Goal: Book appointment/travel/reservation

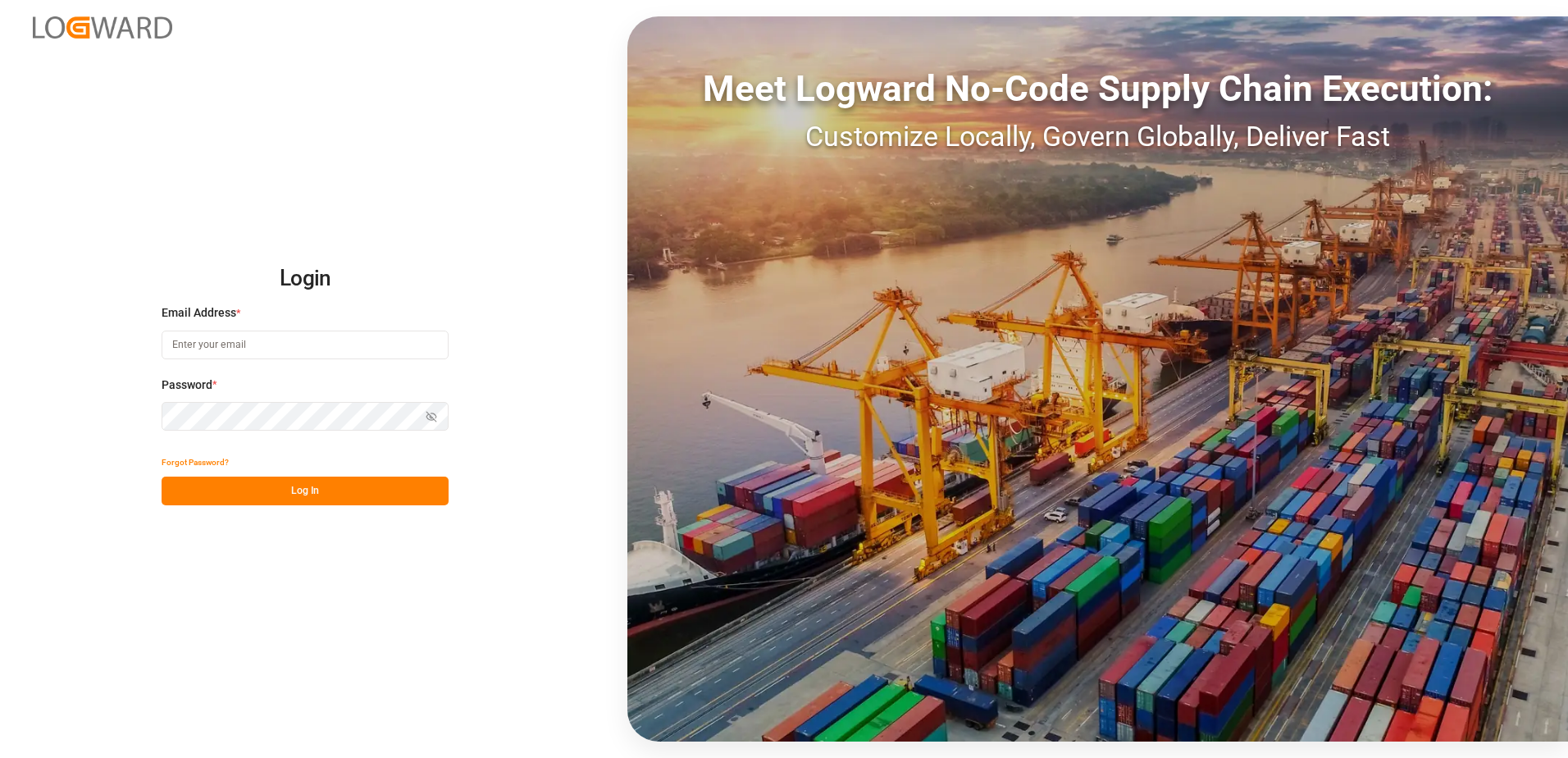
type input "[PERSON_NAME][EMAIL_ADDRESS][DOMAIN_NAME]"
click at [333, 502] on button "Log In" at bounding box center [305, 490] width 287 height 29
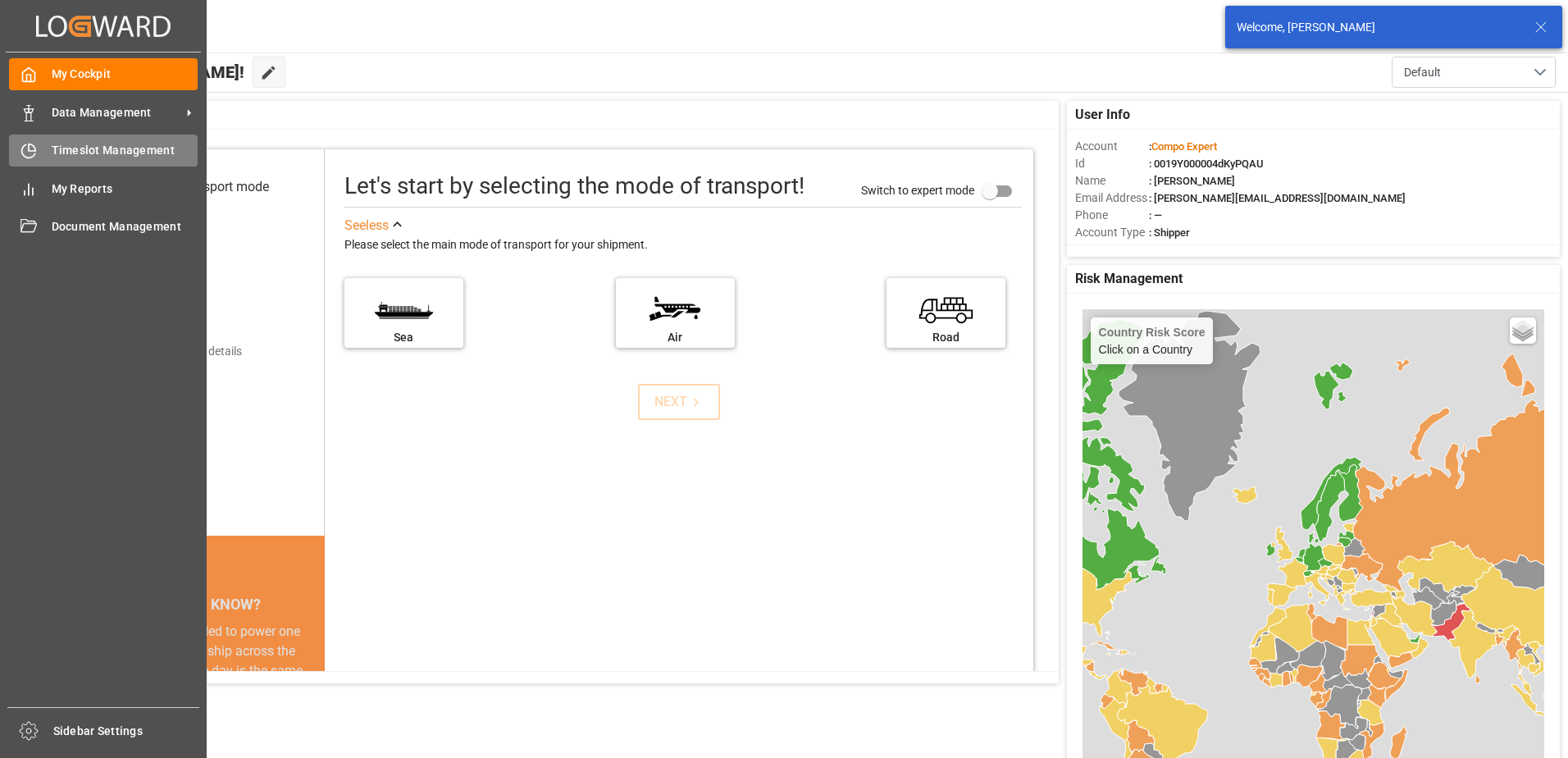
click at [48, 142] on div "Timeslot Management Timeslot Management" at bounding box center [103, 150] width 189 height 32
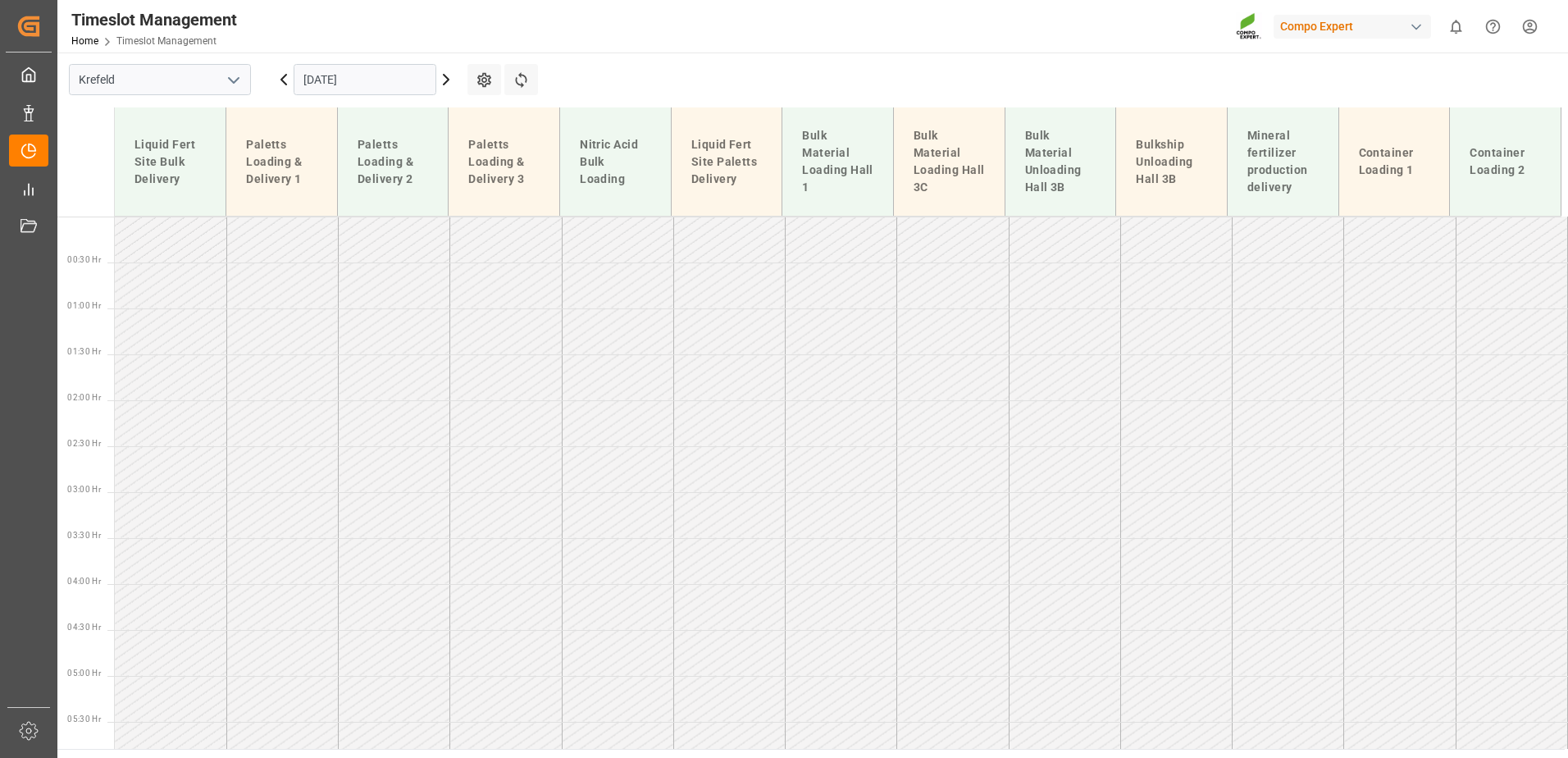
click at [350, 64] on input "[DATE]" at bounding box center [365, 80] width 143 height 31
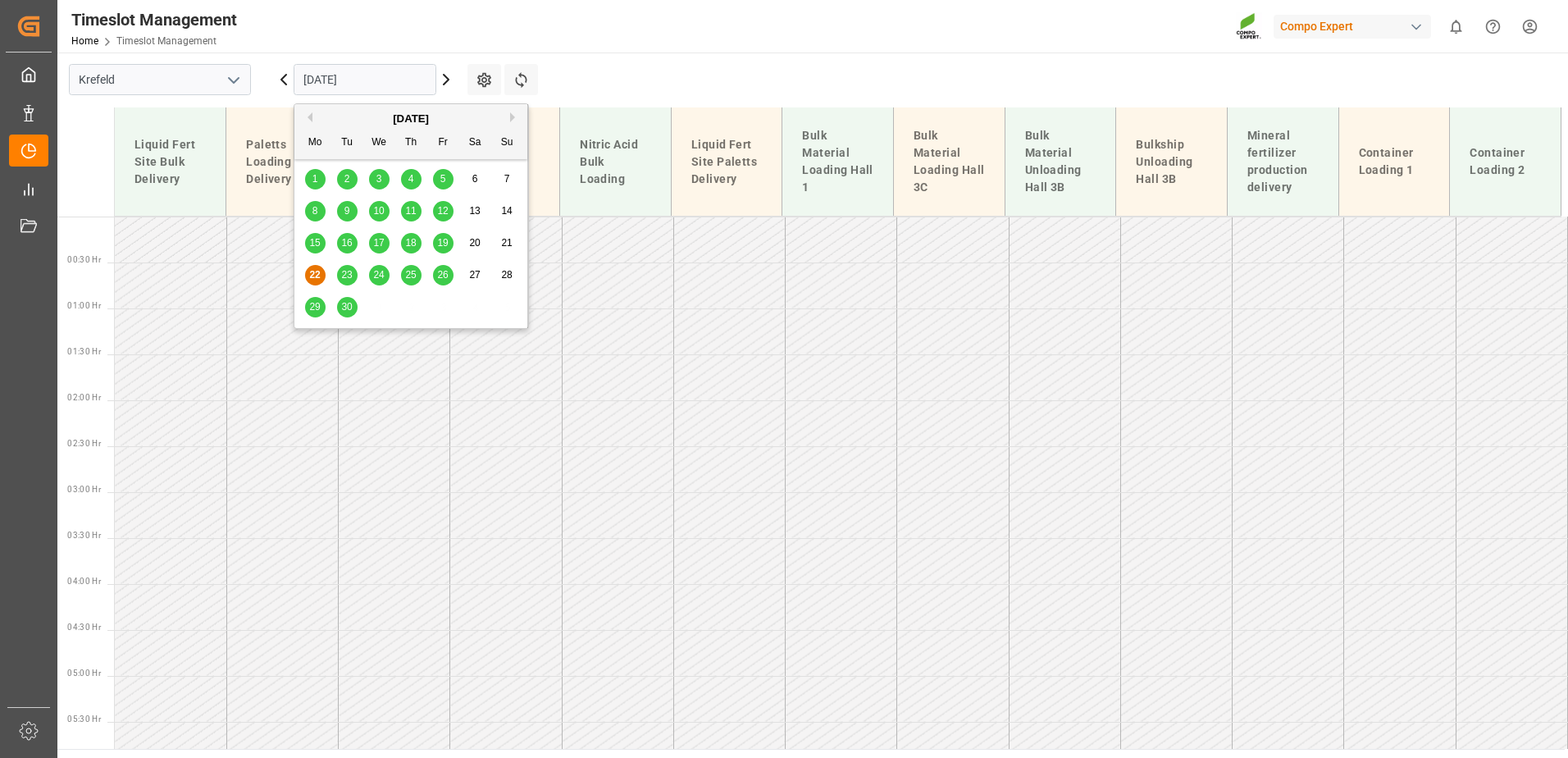
click at [350, 275] on span "23" at bounding box center [346, 275] width 10 height 11
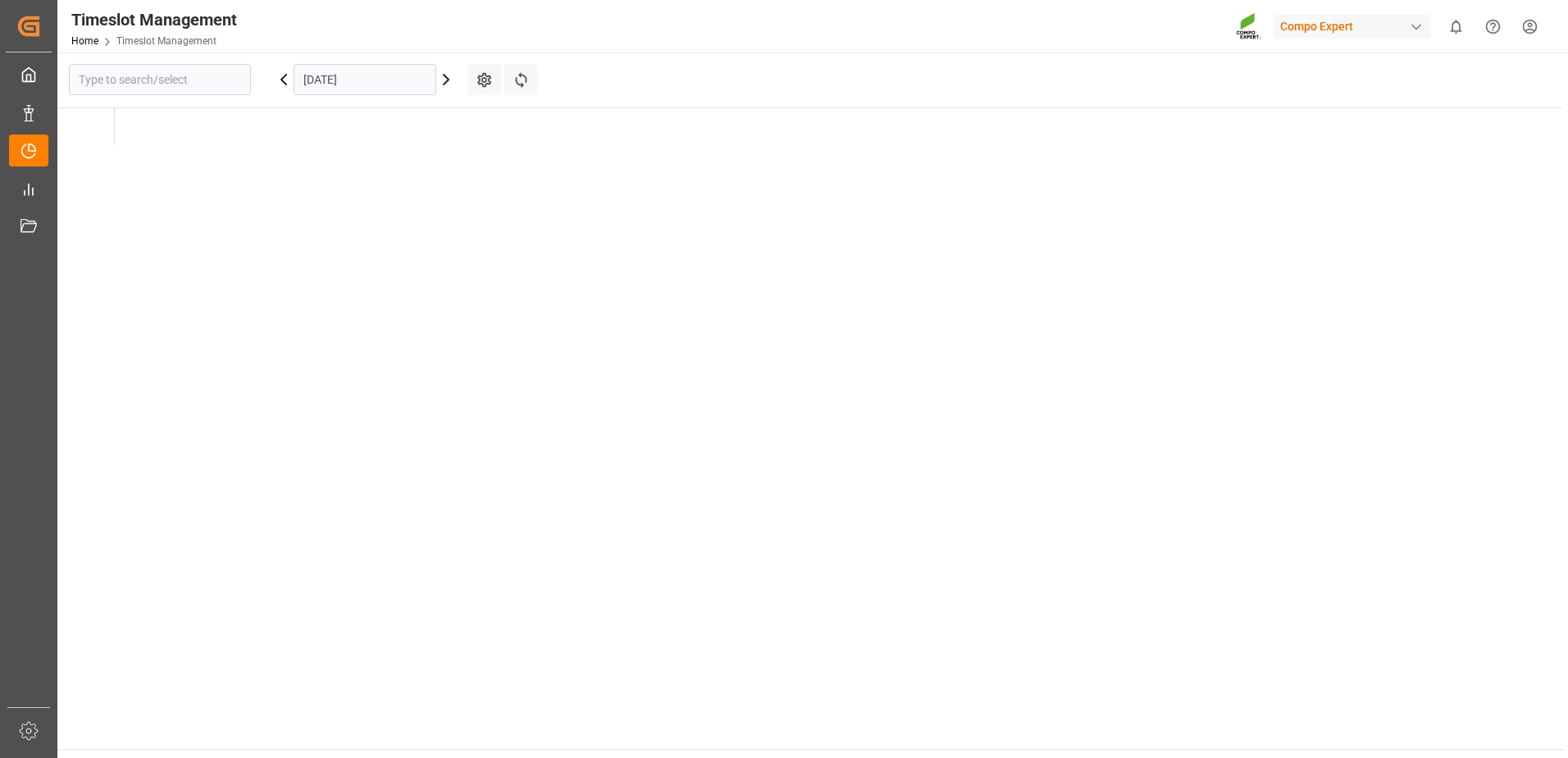
type input "Krefeld"
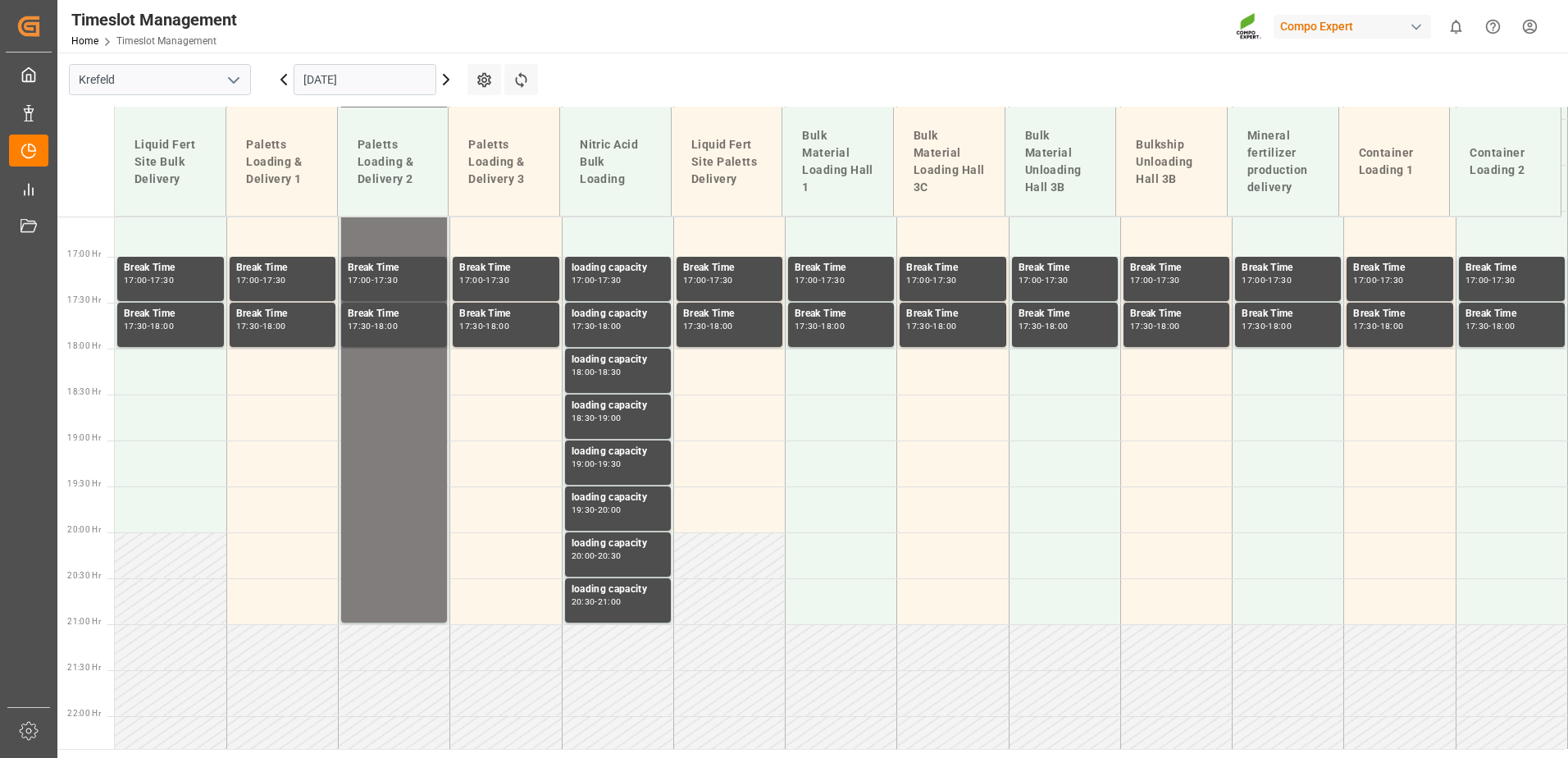
scroll to position [1524, 0]
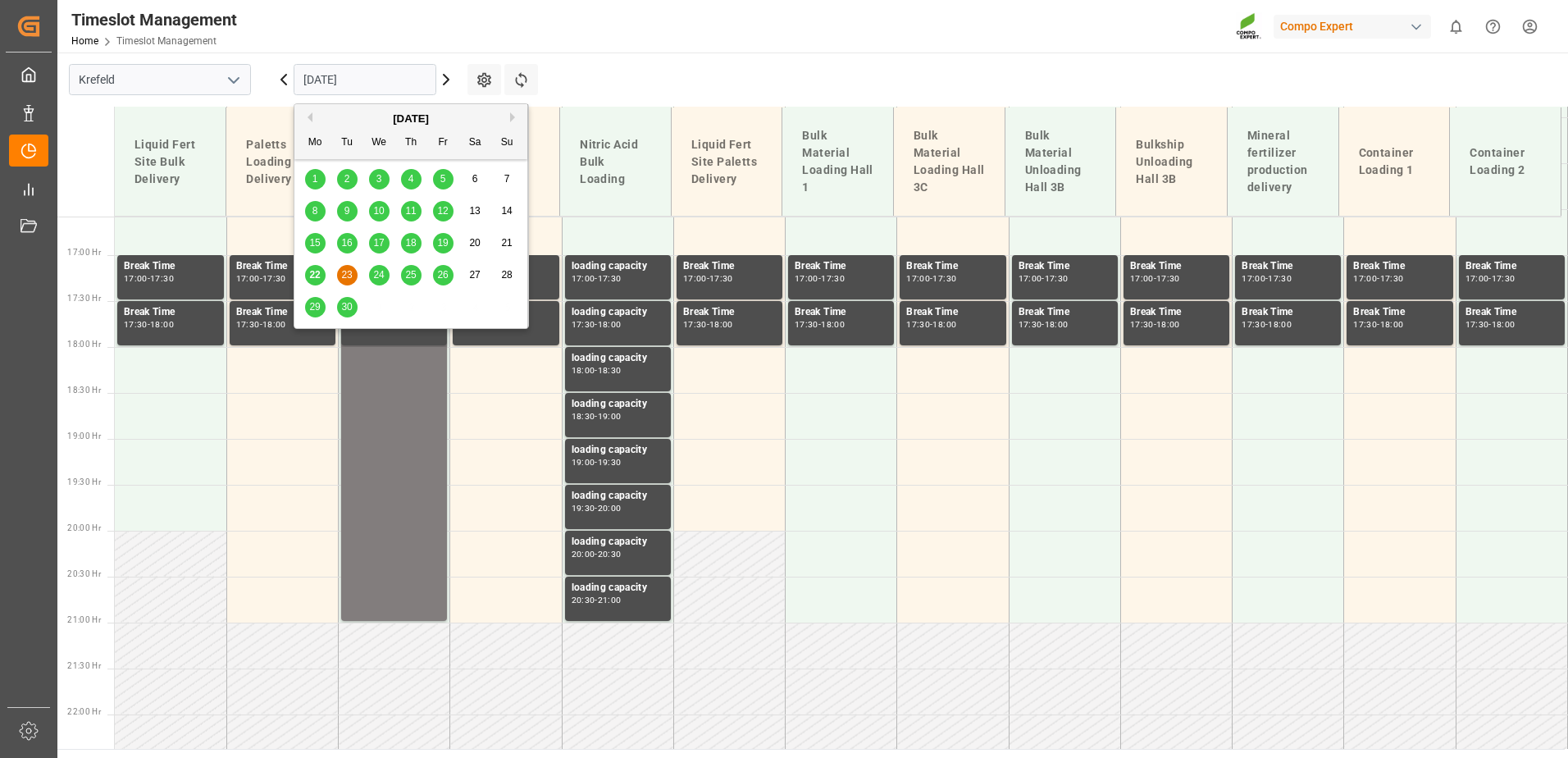
click at [343, 77] on input "[DATE]" at bounding box center [365, 80] width 143 height 31
click at [378, 270] on span "24" at bounding box center [378, 275] width 10 height 11
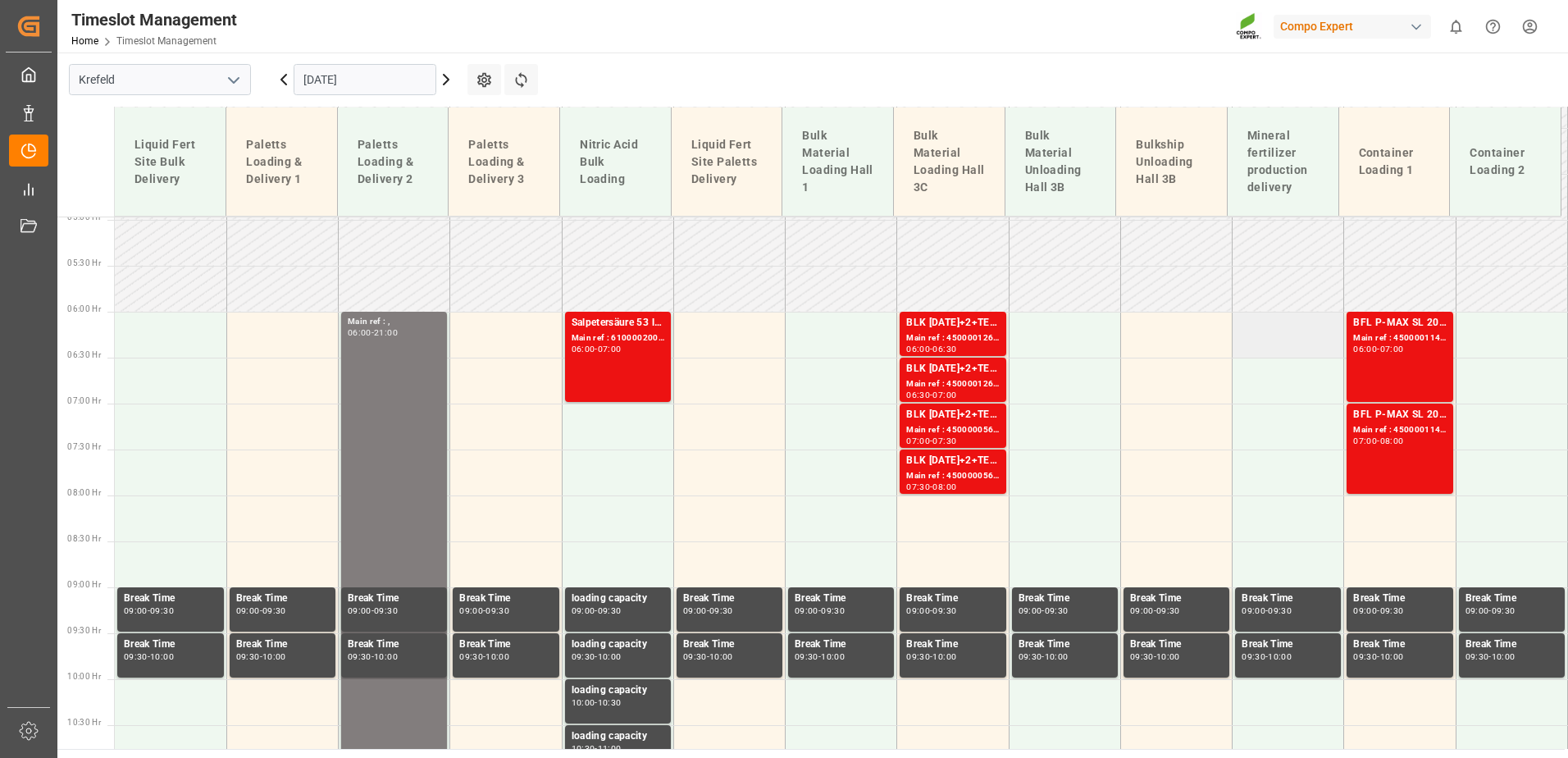
scroll to position [457, 0]
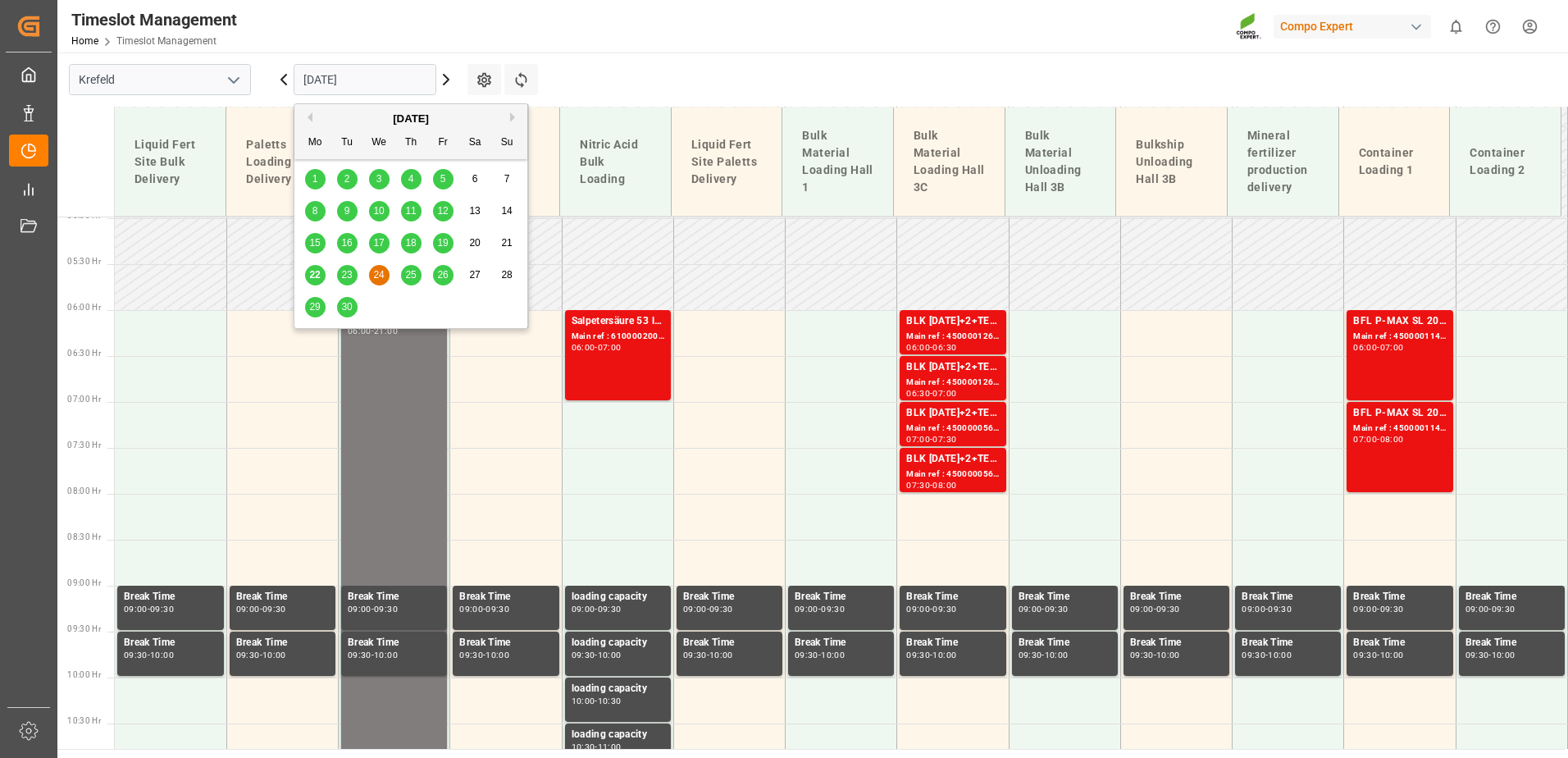
click at [382, 76] on input "[DATE]" at bounding box center [365, 80] width 143 height 31
click at [354, 271] on div "23" at bounding box center [347, 275] width 21 height 20
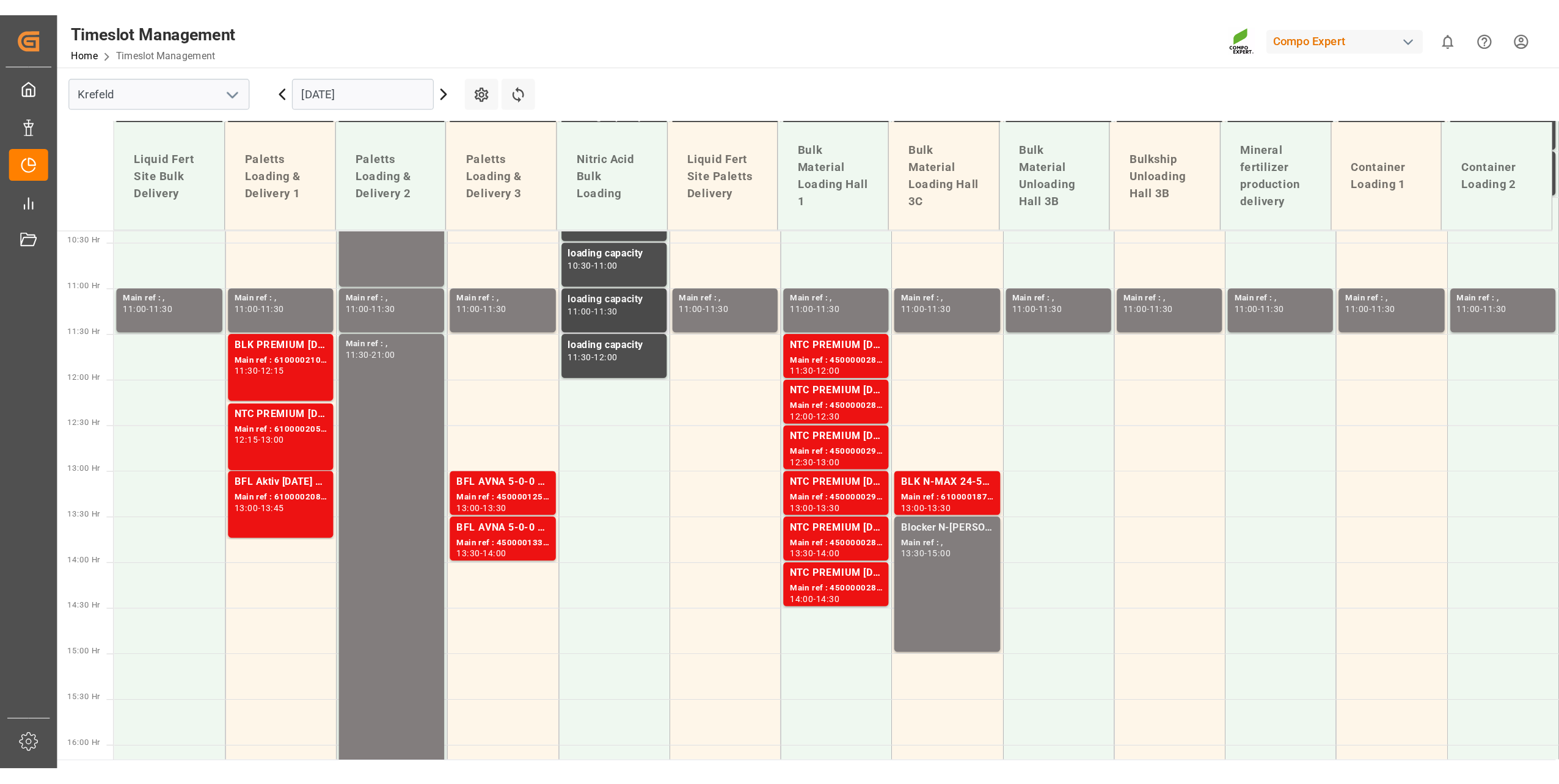
scroll to position [708, 0]
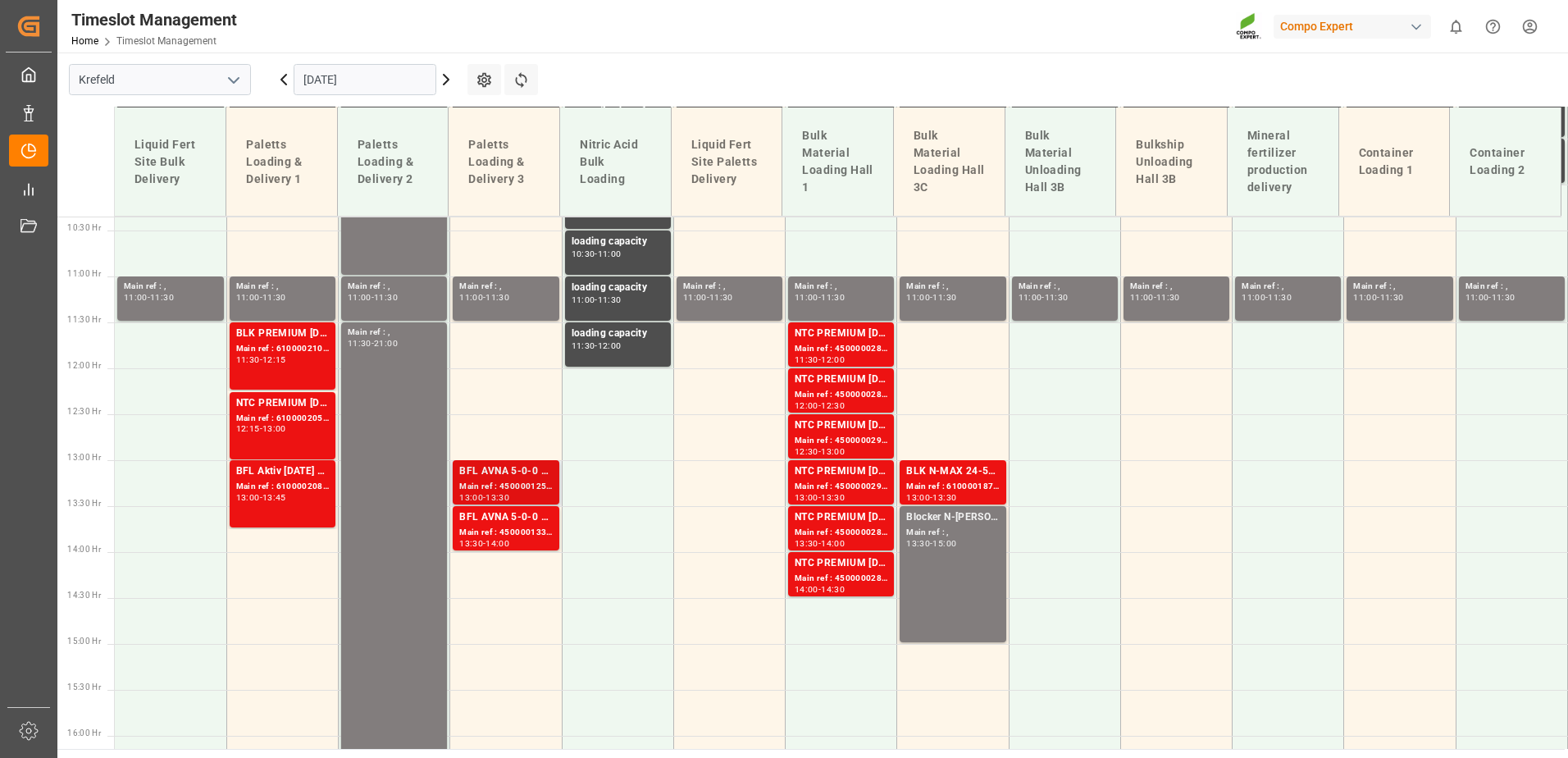
click at [525, 476] on div "BFL AVNA 5-0-0 SL 1000L IBC MTO" at bounding box center [505, 471] width 93 height 16
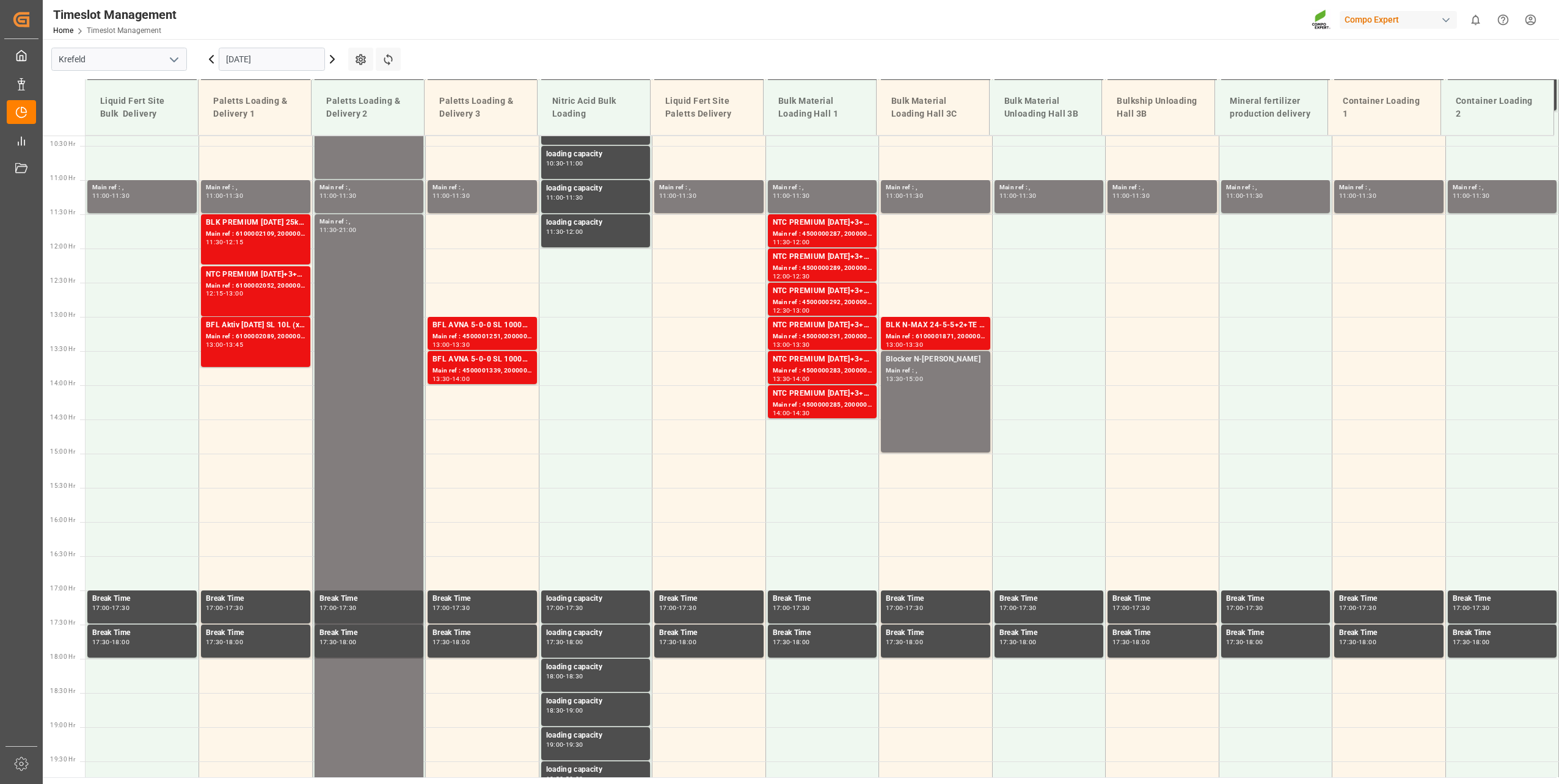
click at [287, 68] on input "[DATE]" at bounding box center [272, 59] width 106 height 23
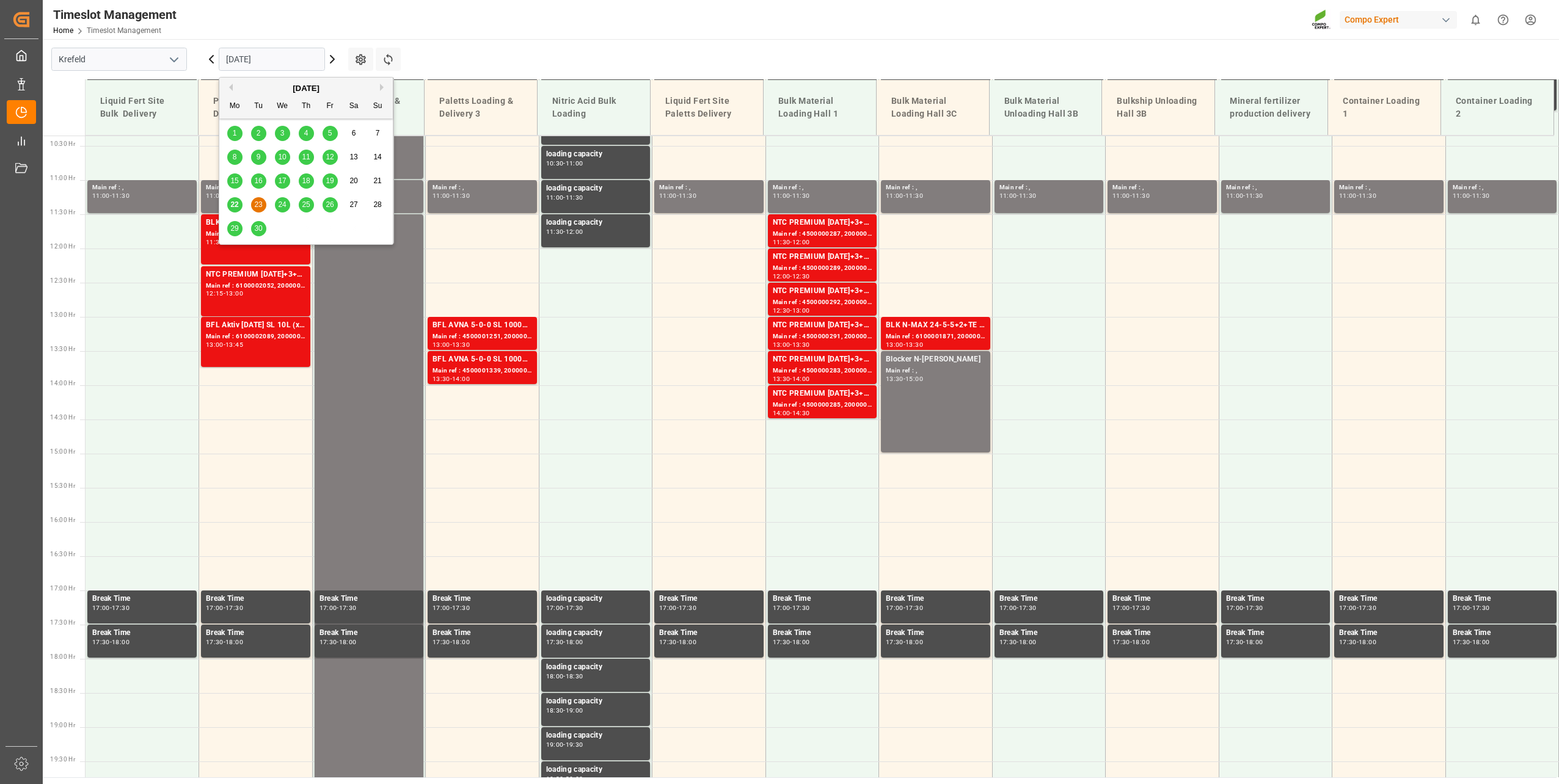
click at [382, 86] on button "Next Month" at bounding box center [383, 87] width 7 height 7
click at [260, 157] on span "7" at bounding box center [259, 157] width 5 height 8
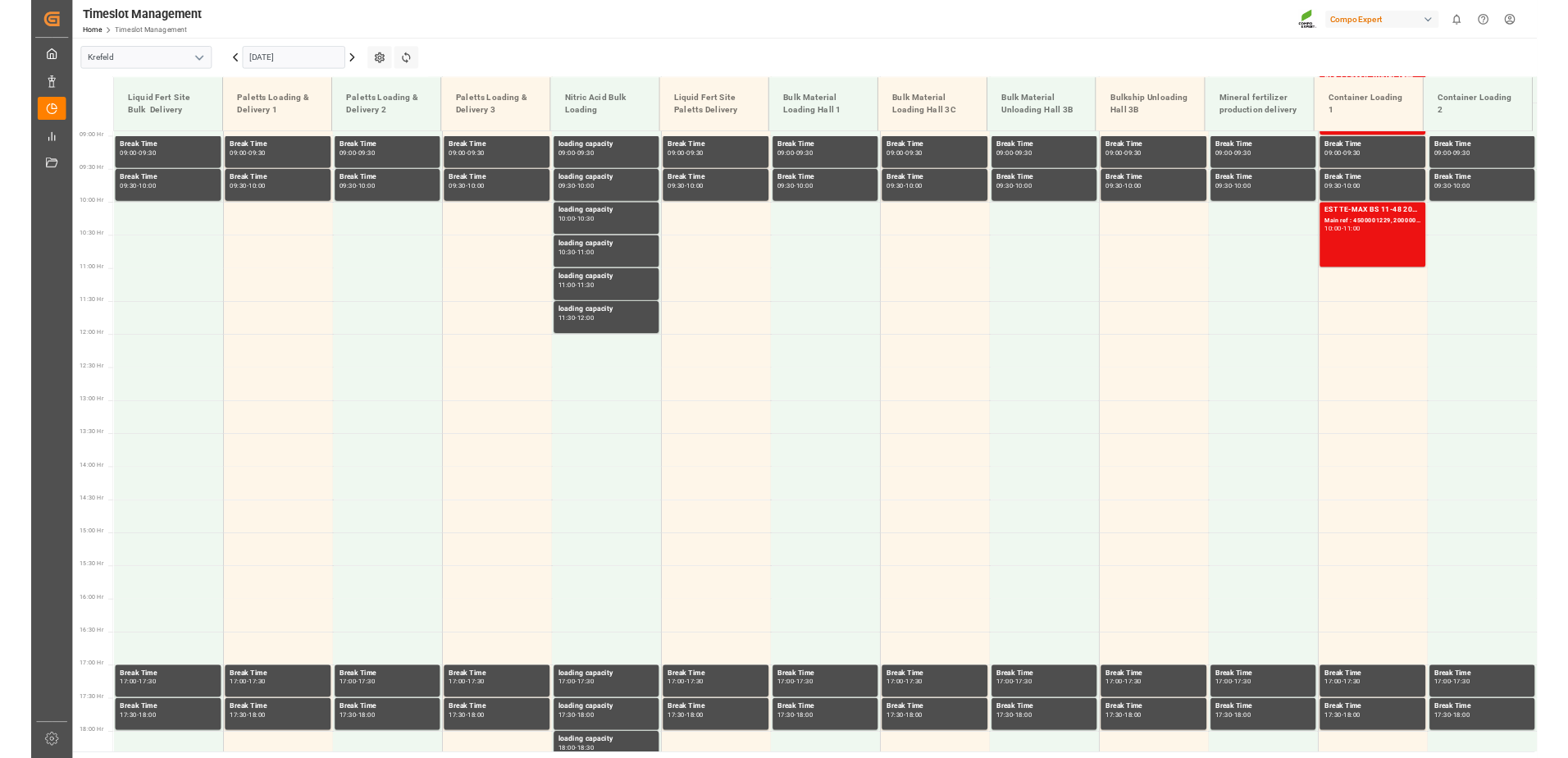
scroll to position [833, 0]
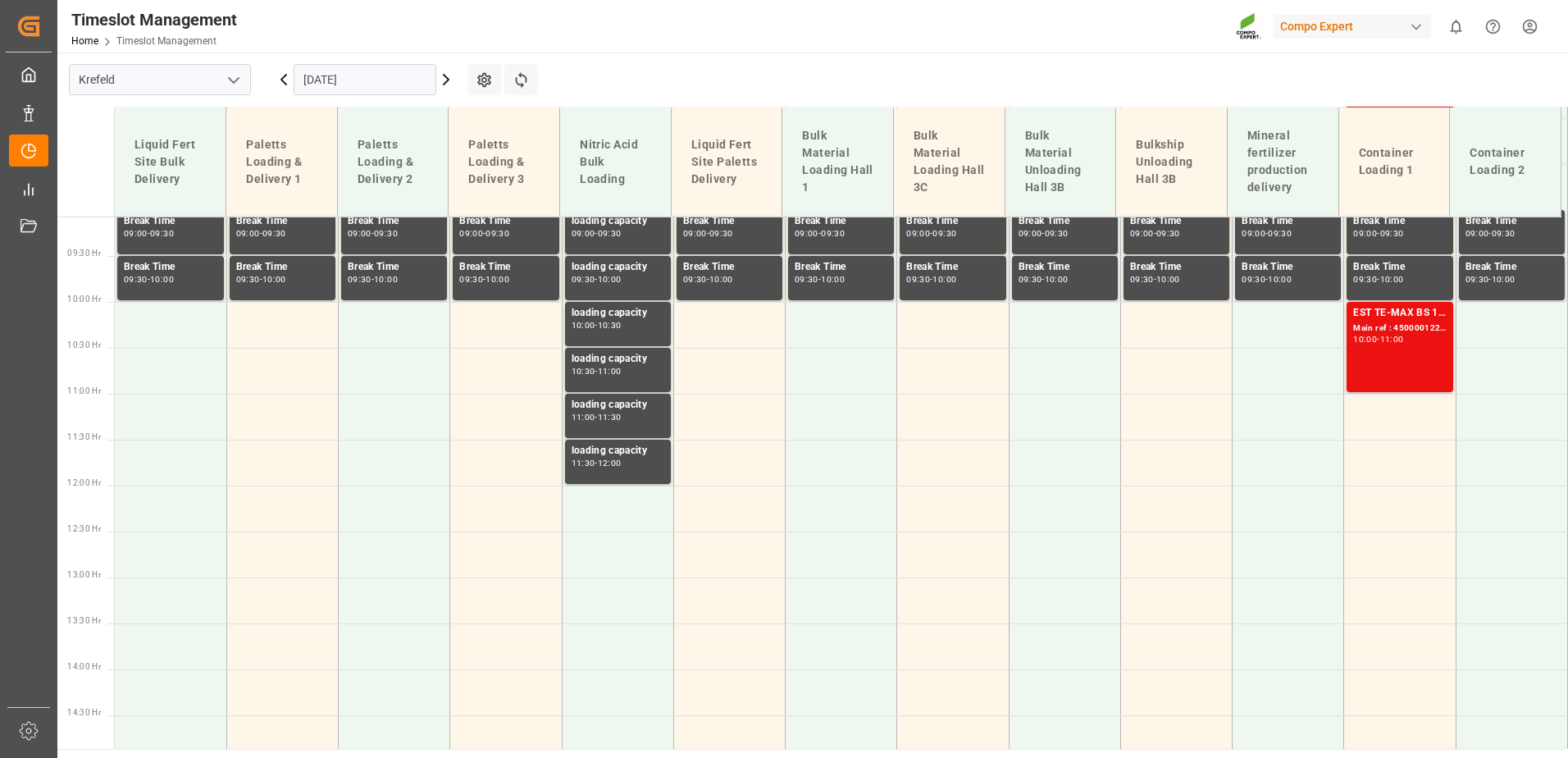
click at [333, 83] on input "[DATE]" at bounding box center [365, 80] width 143 height 31
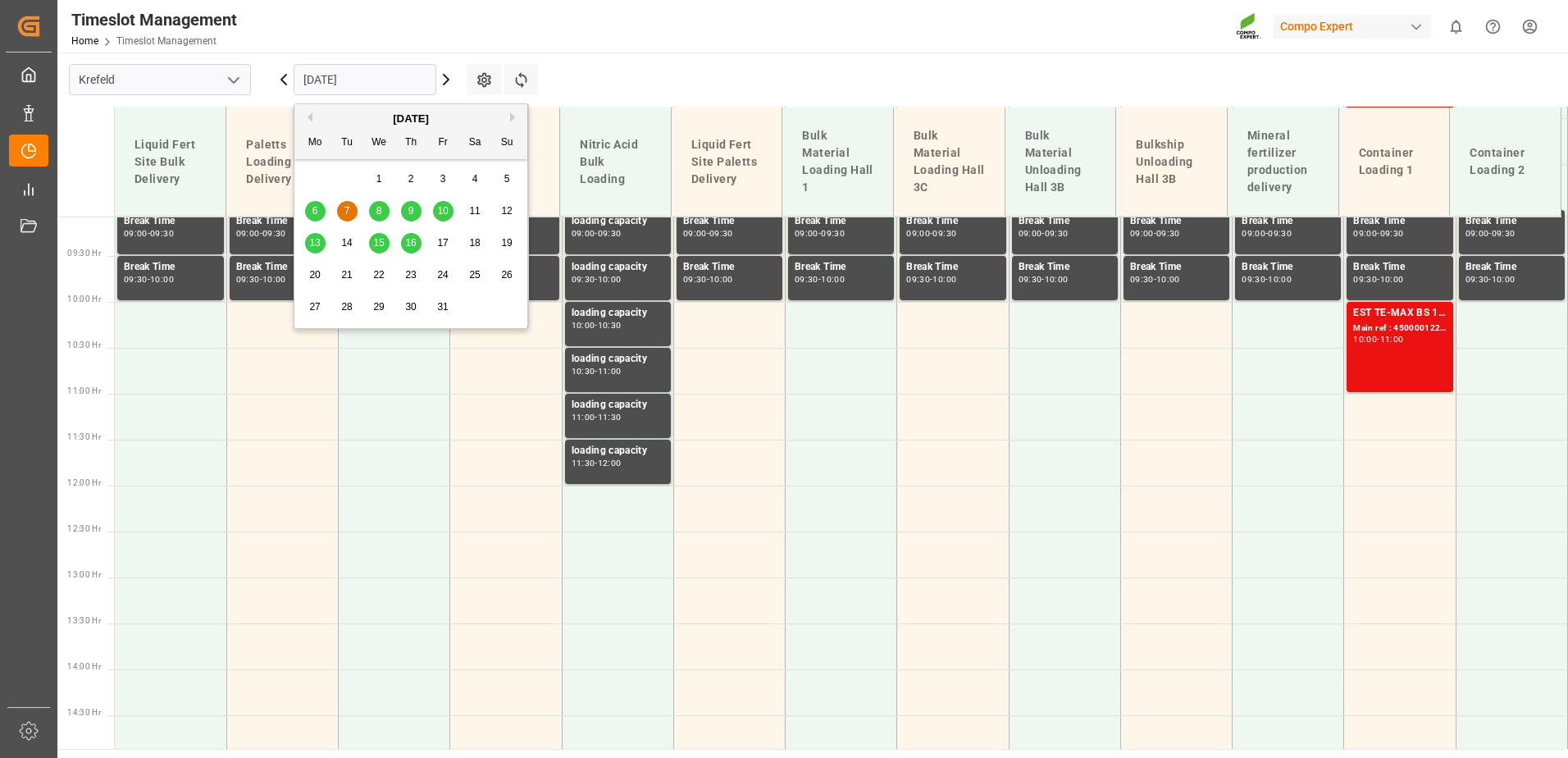
click at [306, 118] on button "Previous Month" at bounding box center [307, 117] width 10 height 10
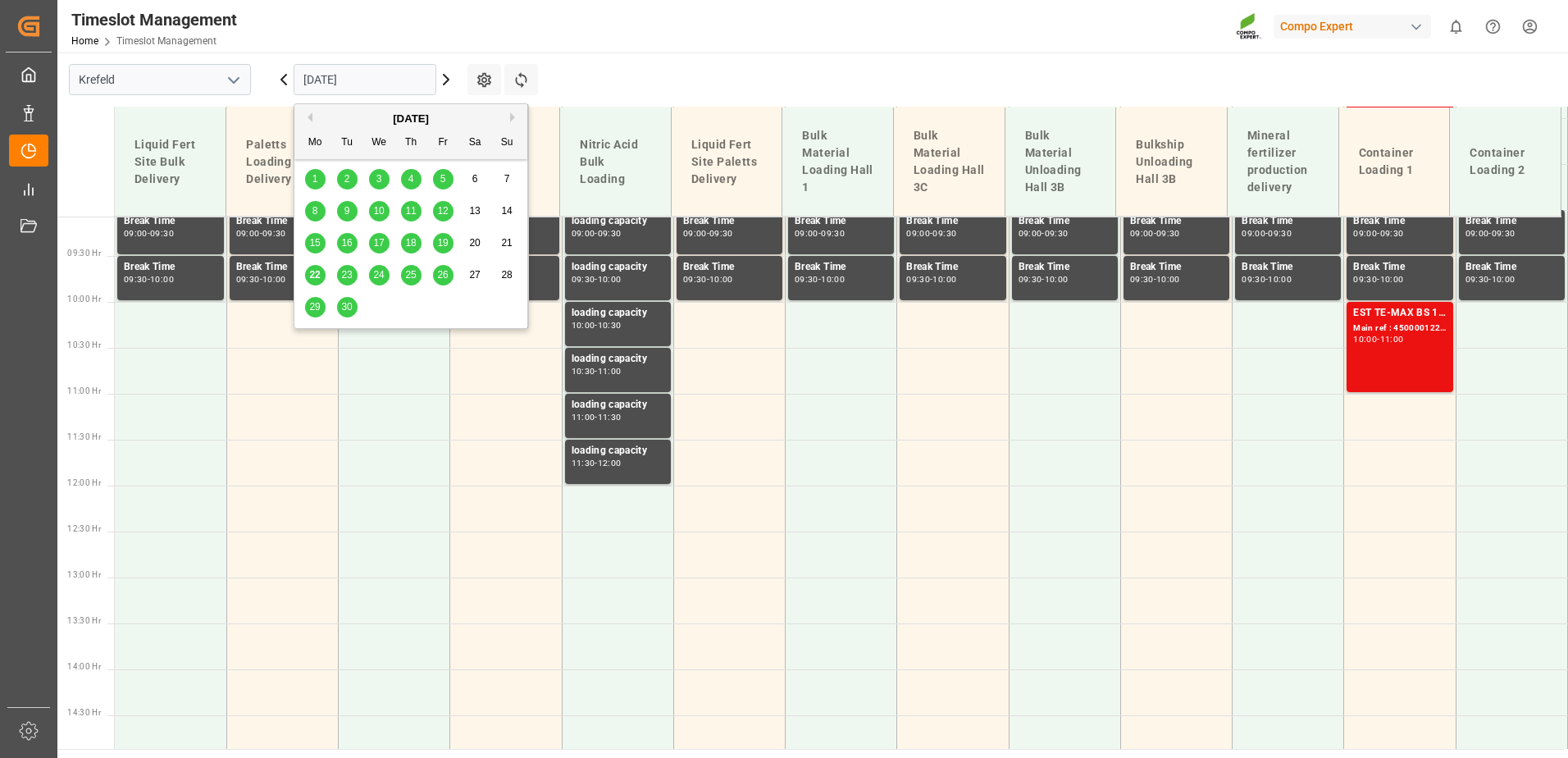
click at [349, 276] on span "23" at bounding box center [346, 275] width 10 height 11
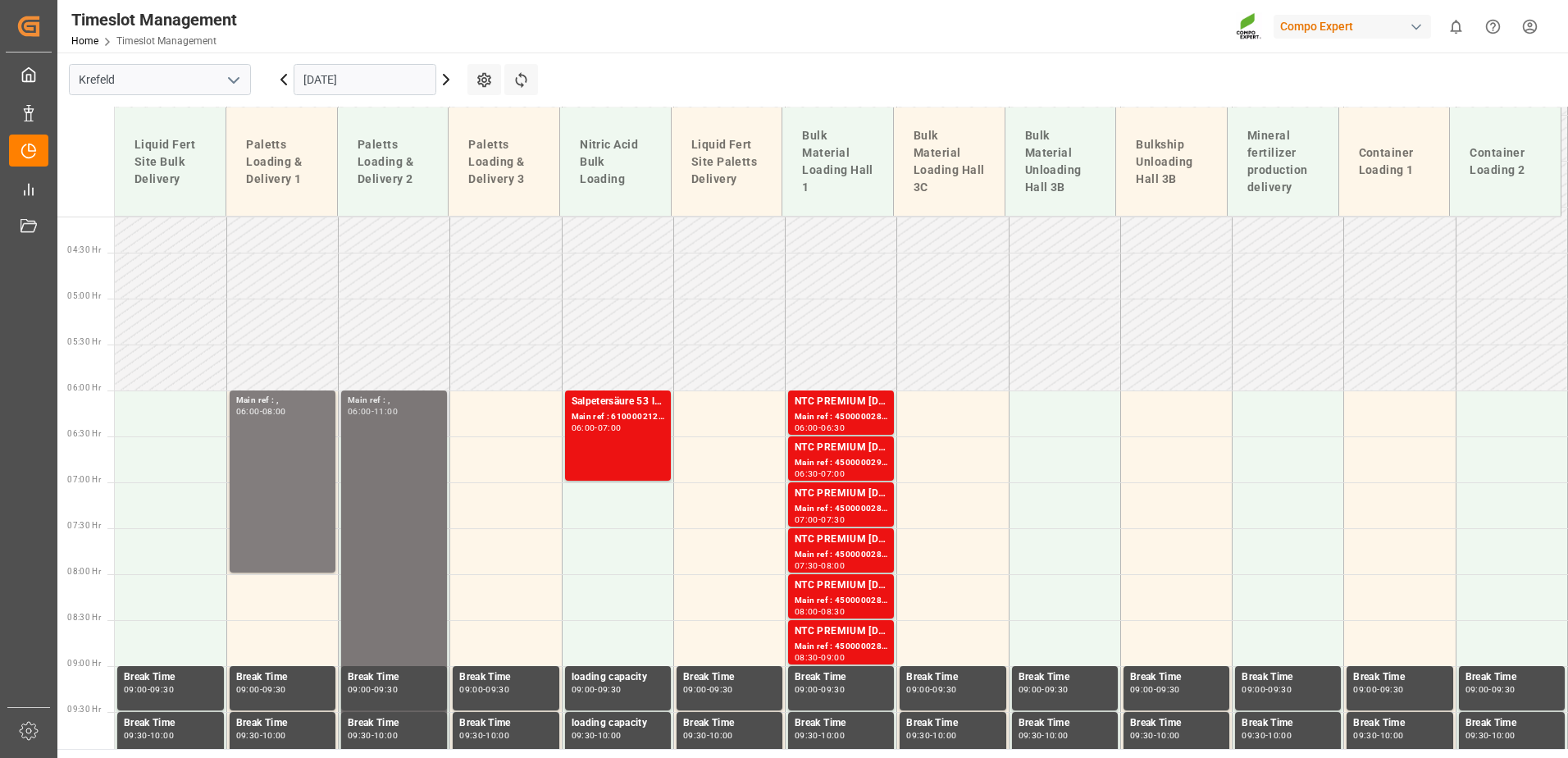
scroll to position [376, 0]
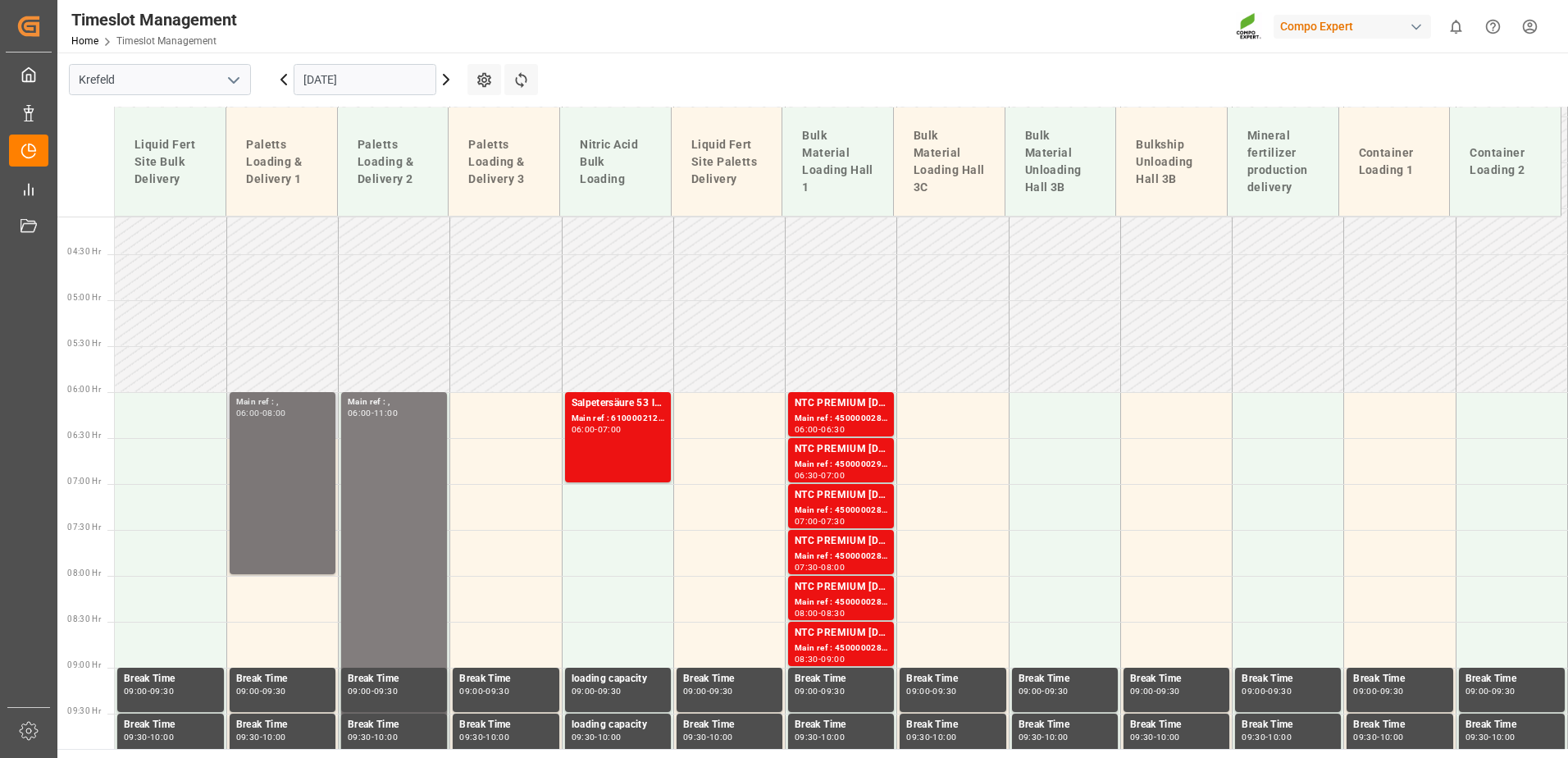
click at [313, 419] on div "Main ref : , 06:00 - 08:00" at bounding box center [282, 483] width 93 height 176
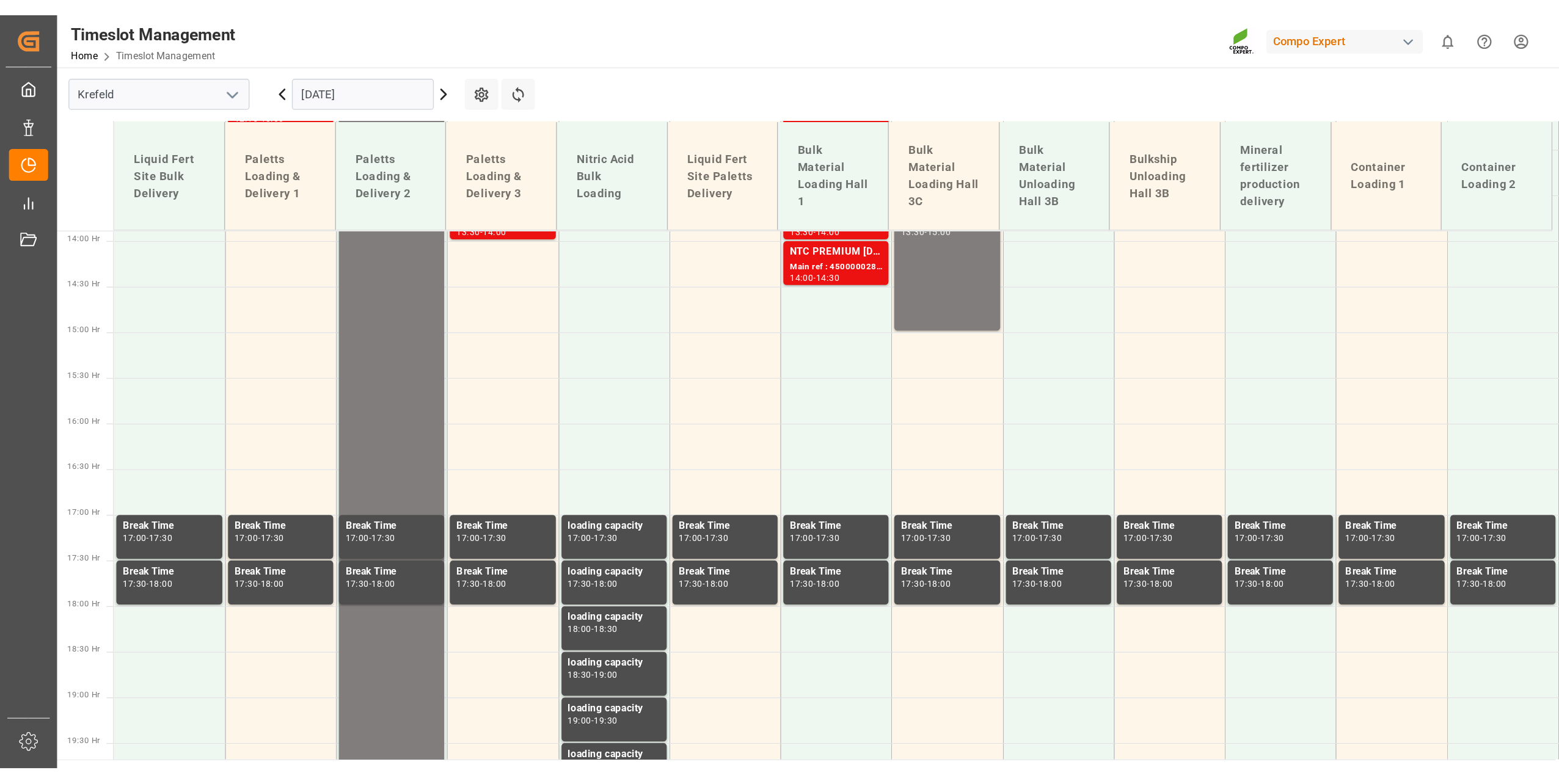
scroll to position [951, 0]
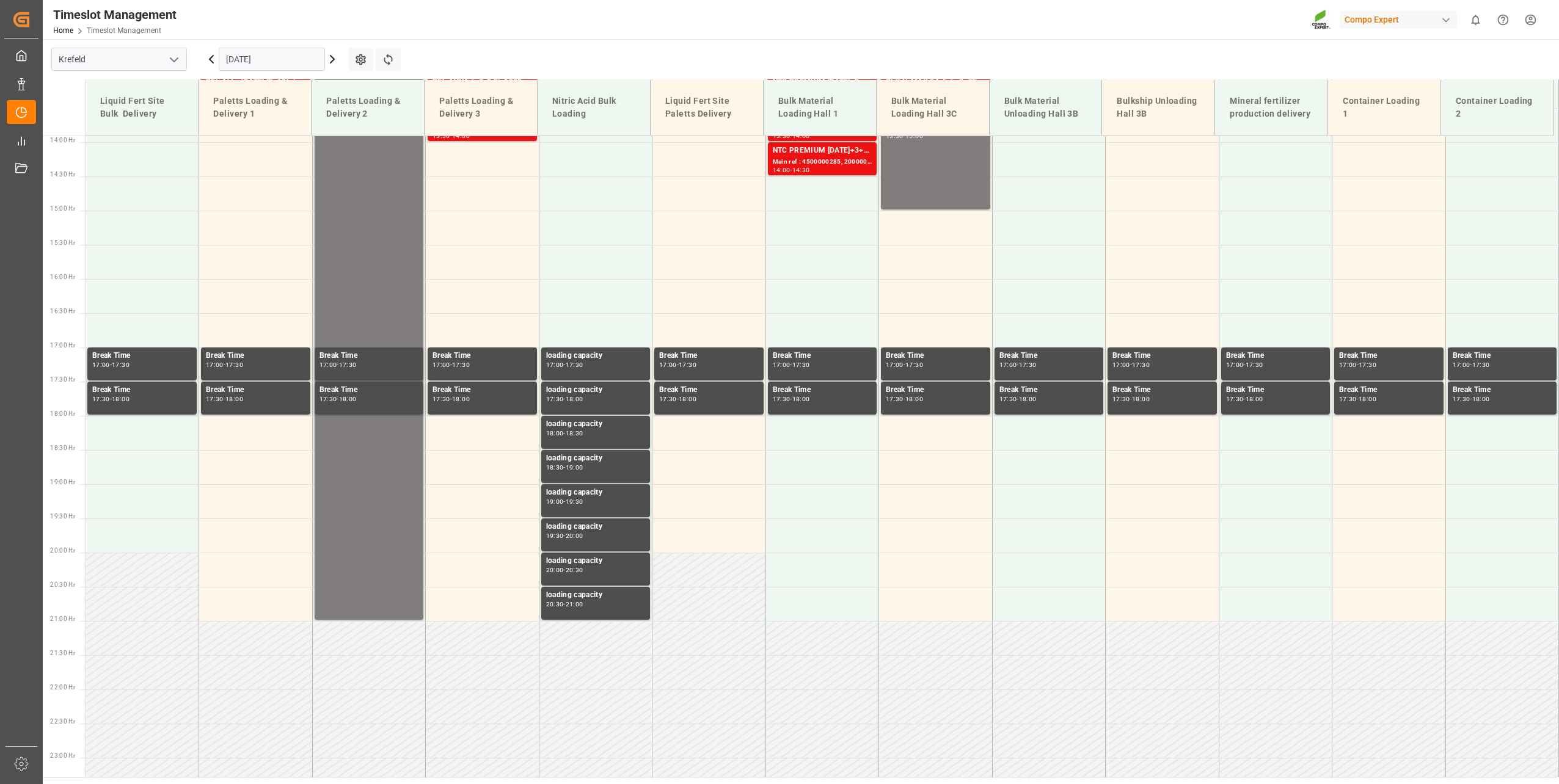
click at [254, 56] on input "[DATE]" at bounding box center [272, 59] width 106 height 23
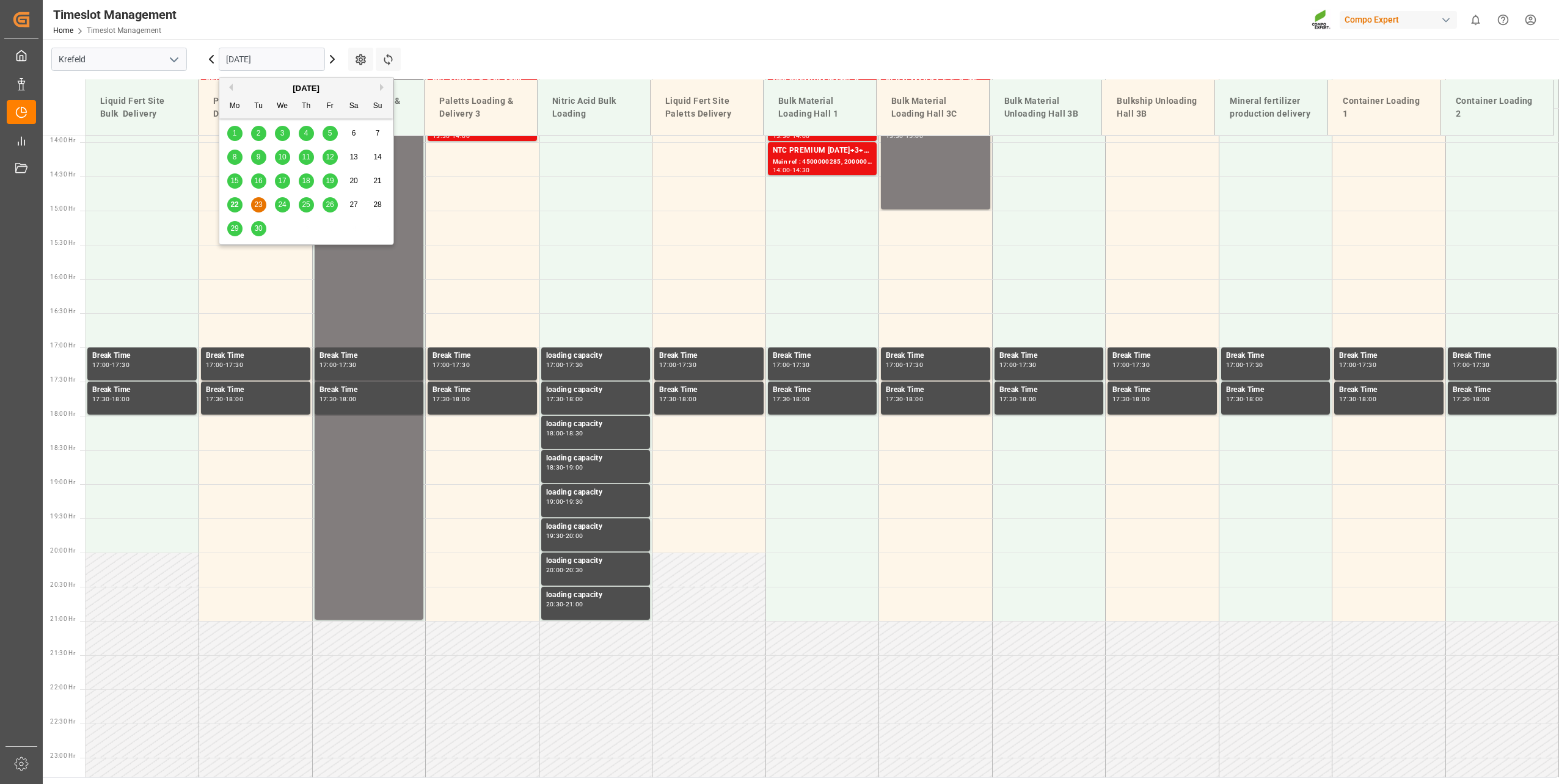
click at [382, 88] on button "Next Month" at bounding box center [383, 87] width 7 height 7
click at [261, 157] on div "7" at bounding box center [259, 157] width 15 height 15
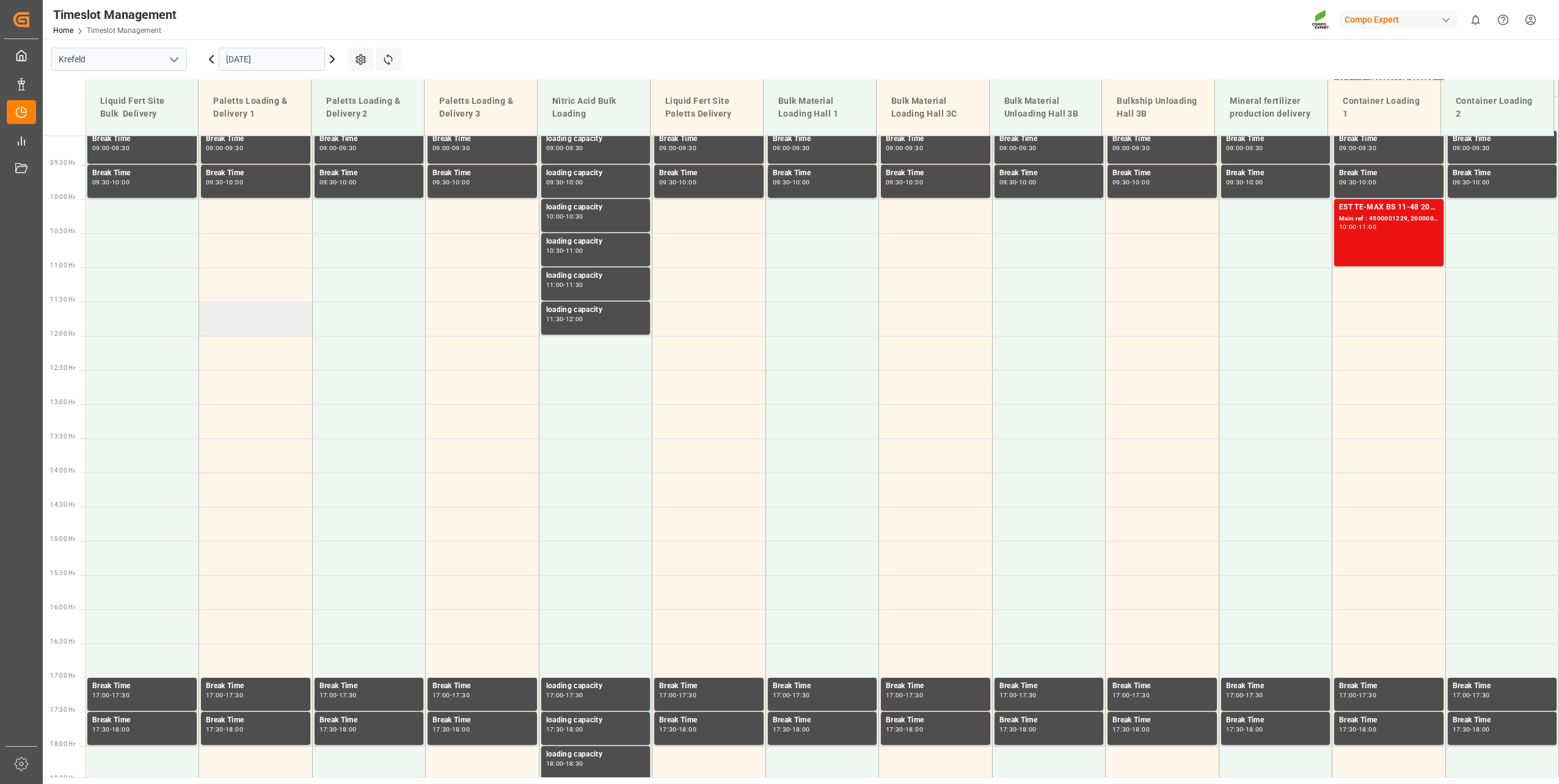
scroll to position [620, 0]
click at [232, 217] on td at bounding box center [256, 217] width 114 height 34
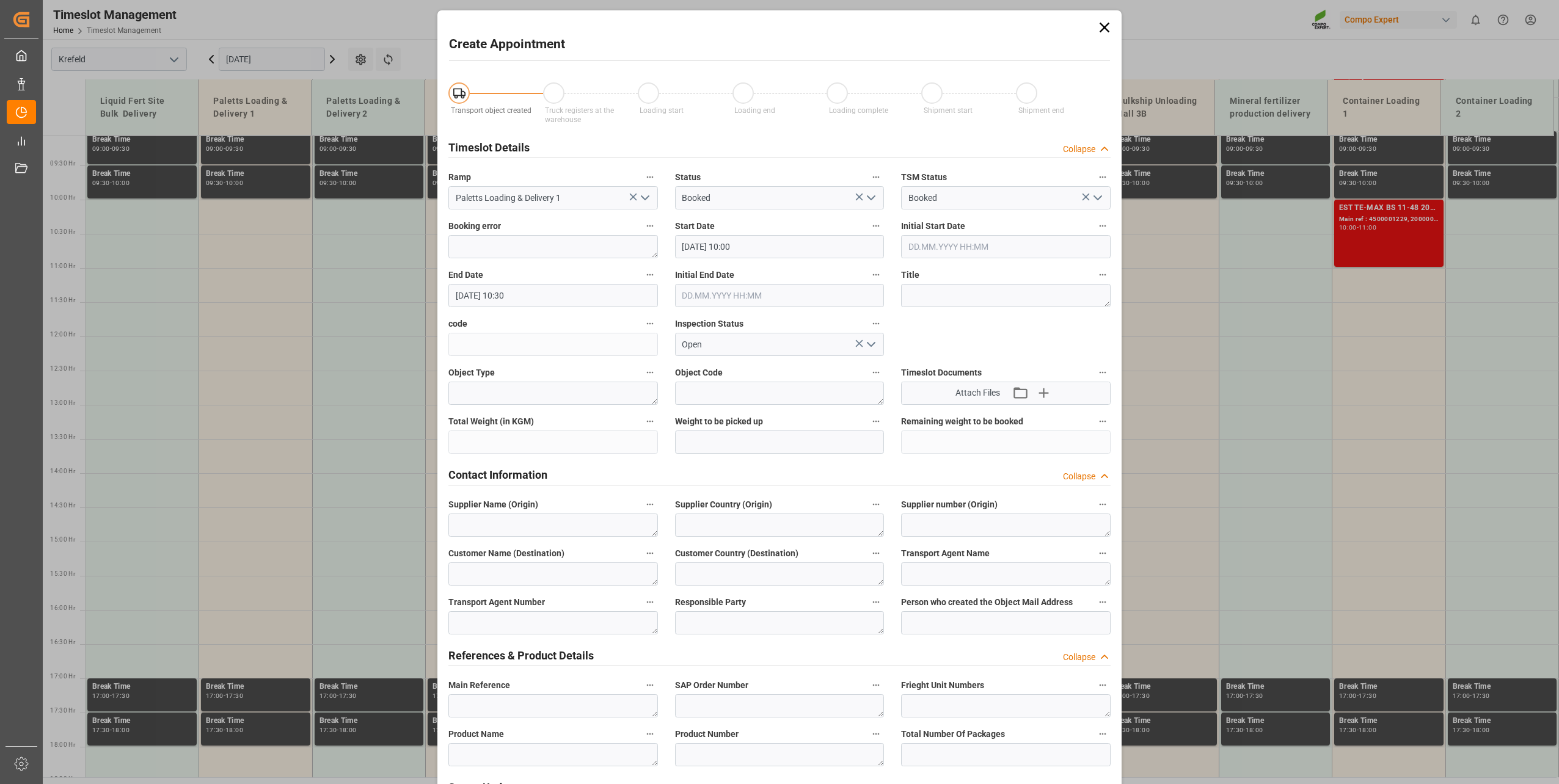
type input "[DATE] 10:00"
type input "[DATE] 10:30"
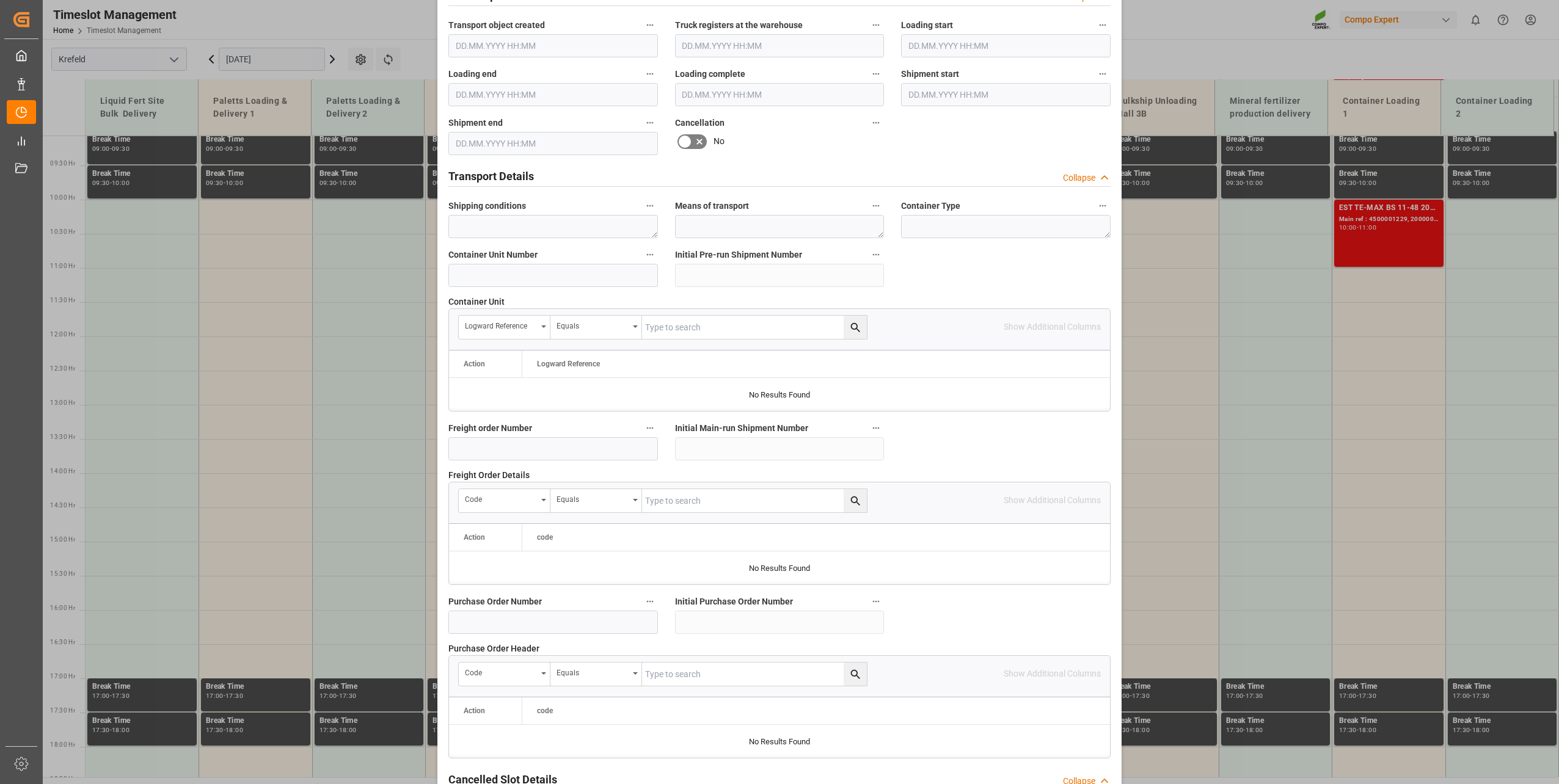
scroll to position [793, 0]
click at [495, 564] on input at bounding box center [553, 621] width 210 height 23
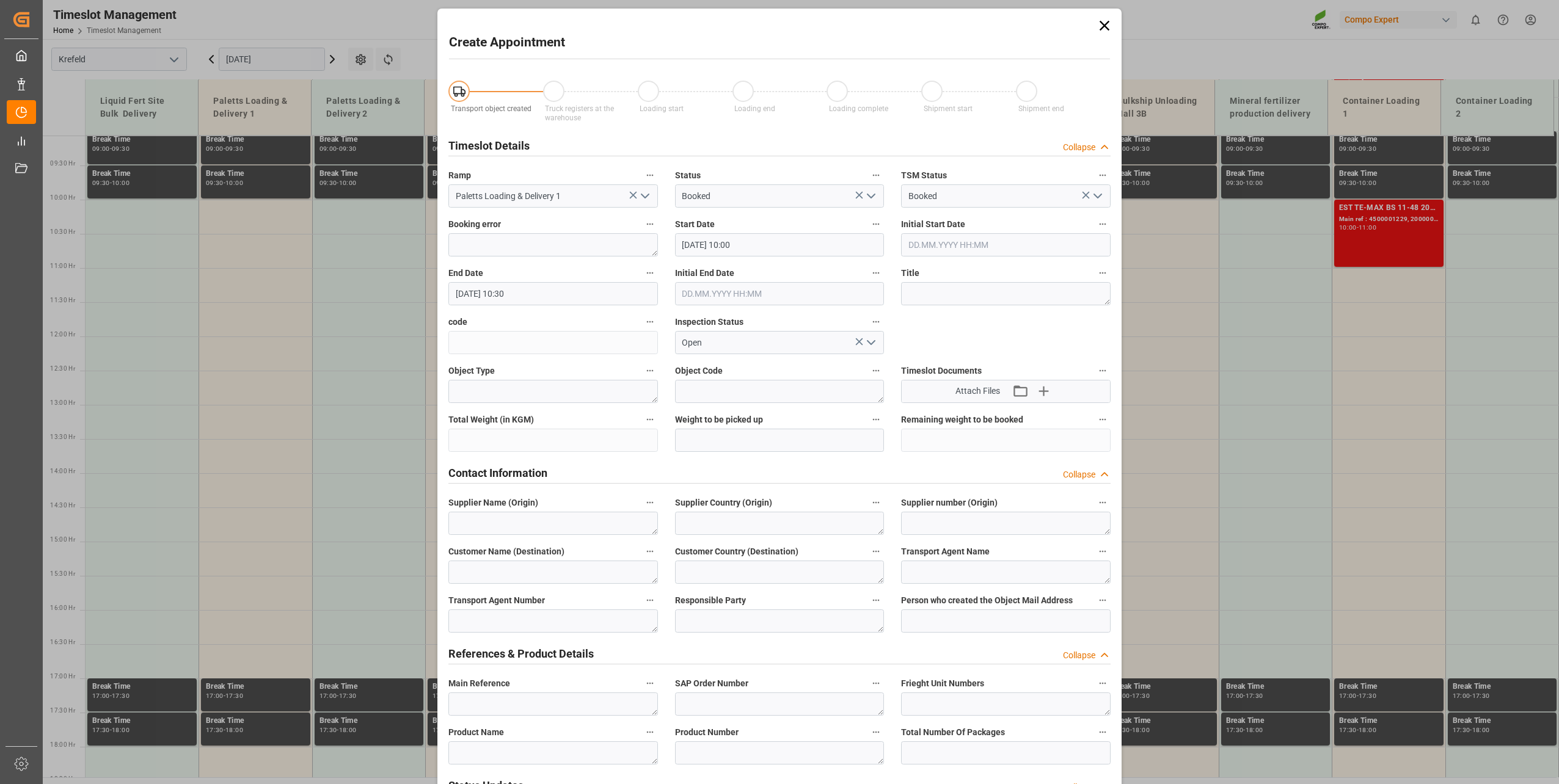
scroll to position [0, 0]
type input "4500008373"
click at [536, 293] on input "[DATE] 10:30" at bounding box center [553, 295] width 210 height 23
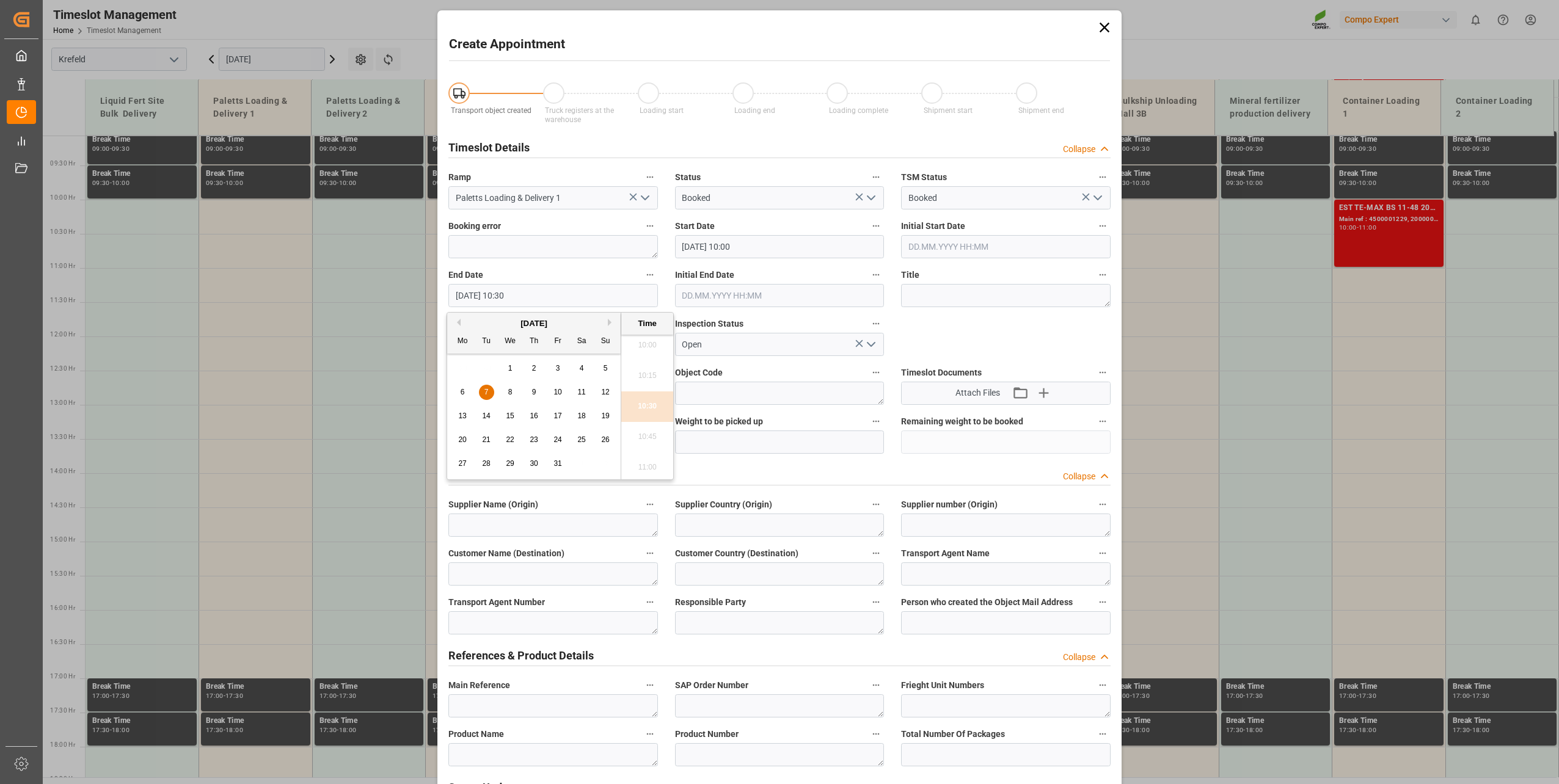
click at [486, 398] on div "7" at bounding box center [487, 393] width 15 height 15
drag, startPoint x: 659, startPoint y: 468, endPoint x: 722, endPoint y: 444, distance: 67.4
click at [659, 468] on li "11:00" at bounding box center [647, 467] width 52 height 30
type input "[DATE] 11:00"
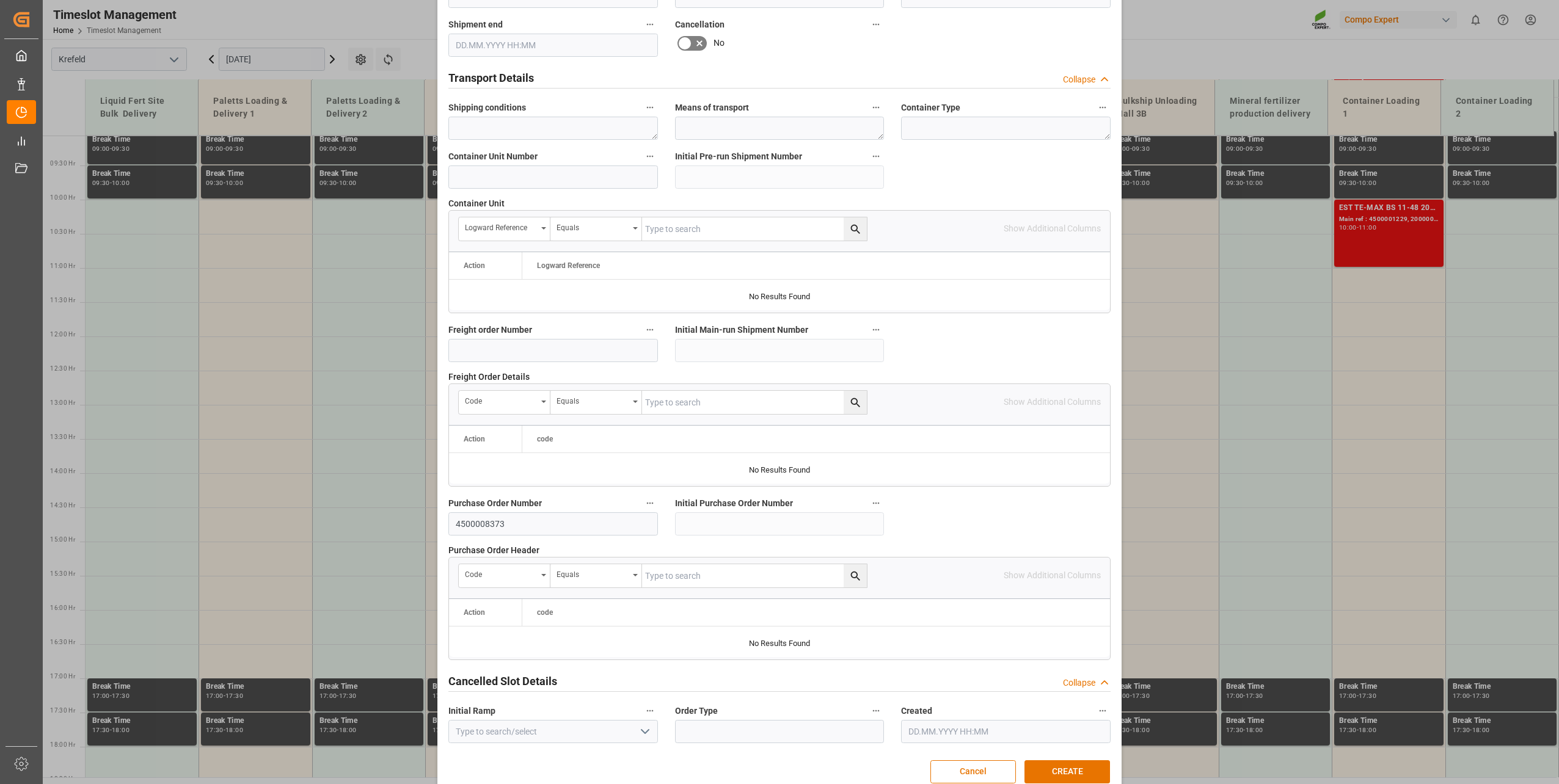
scroll to position [910, 0]
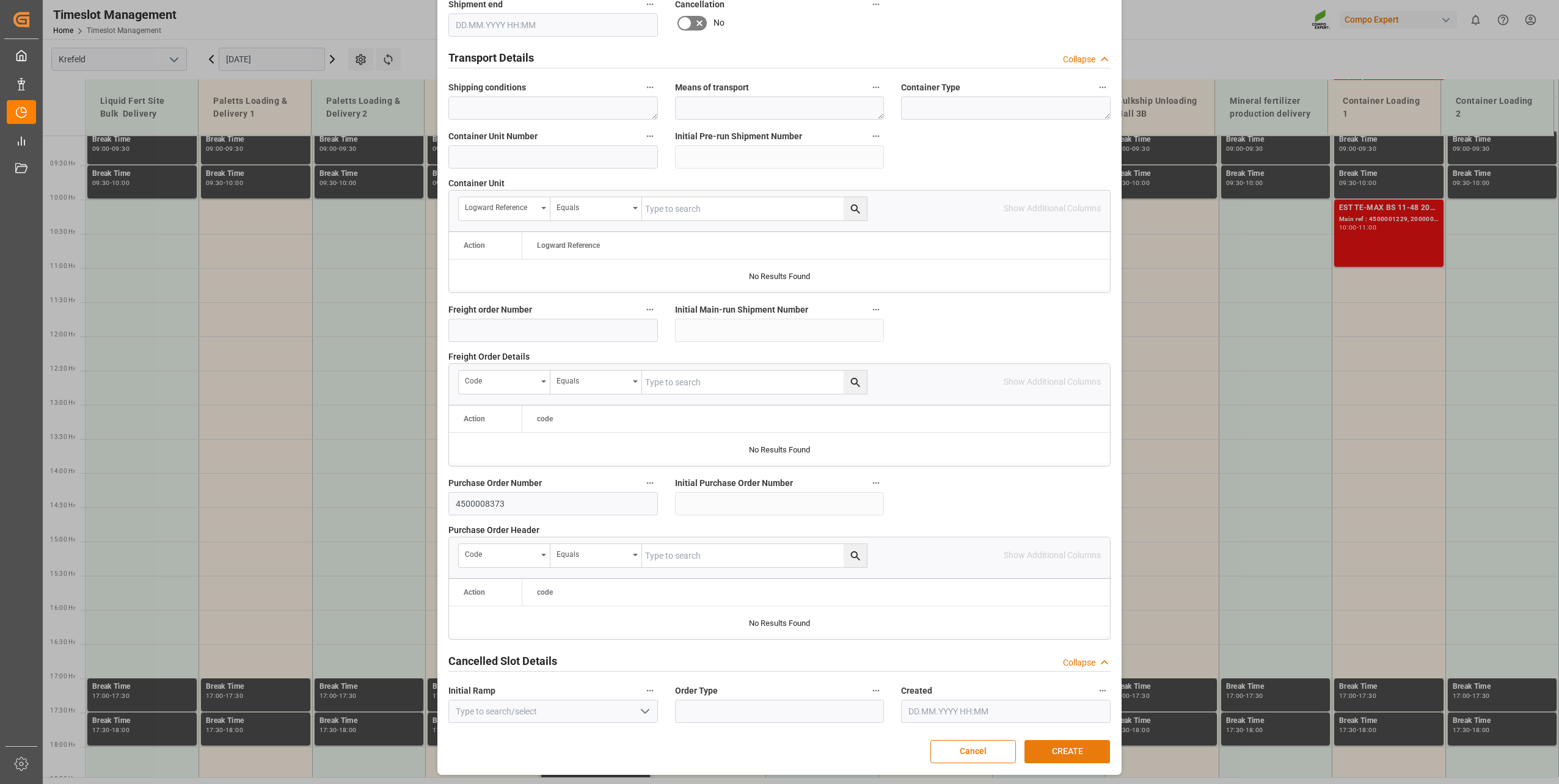
click at [1050, 564] on button "CREATE" at bounding box center [1067, 752] width 86 height 23
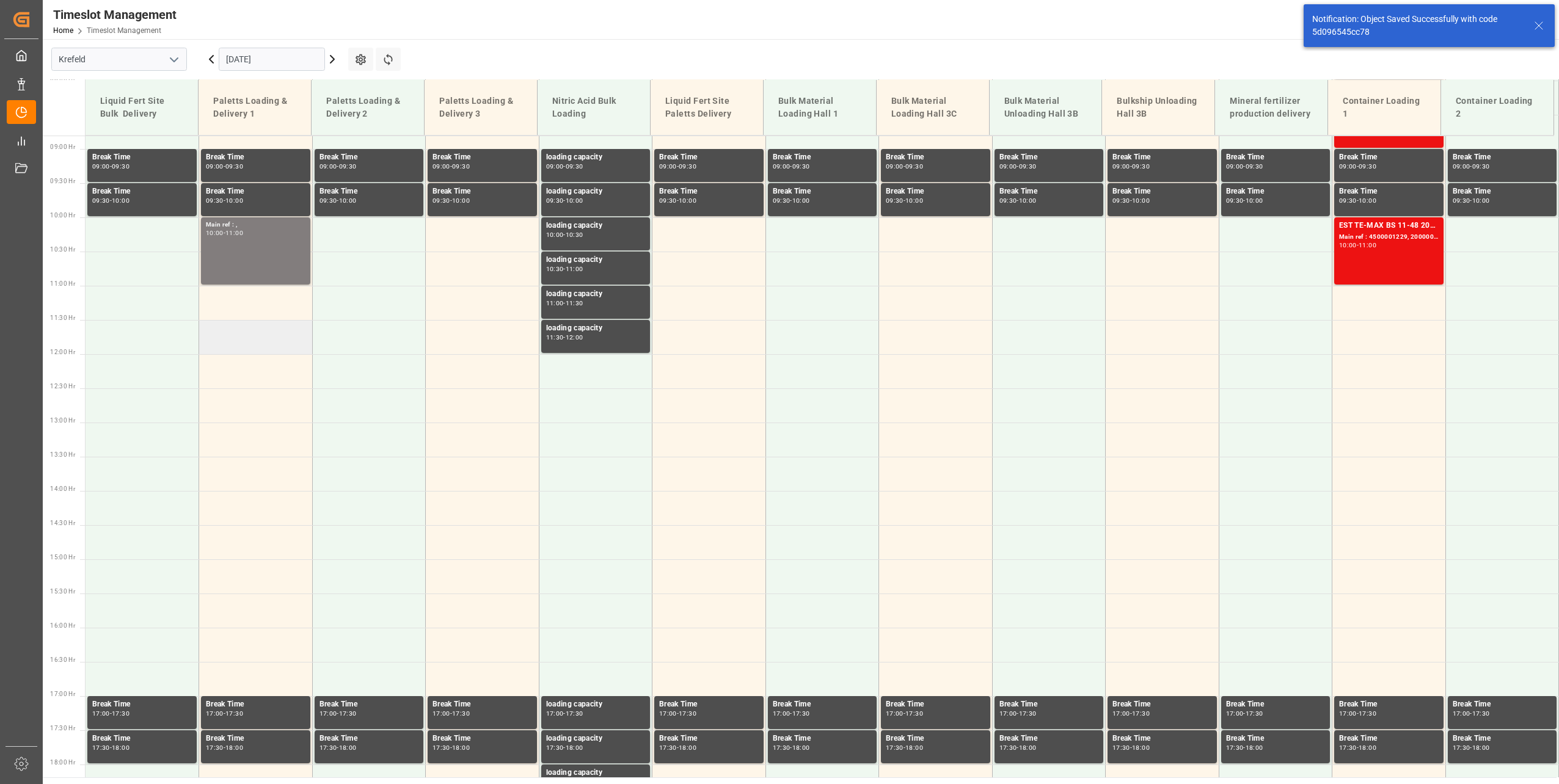
scroll to position [620, 0]
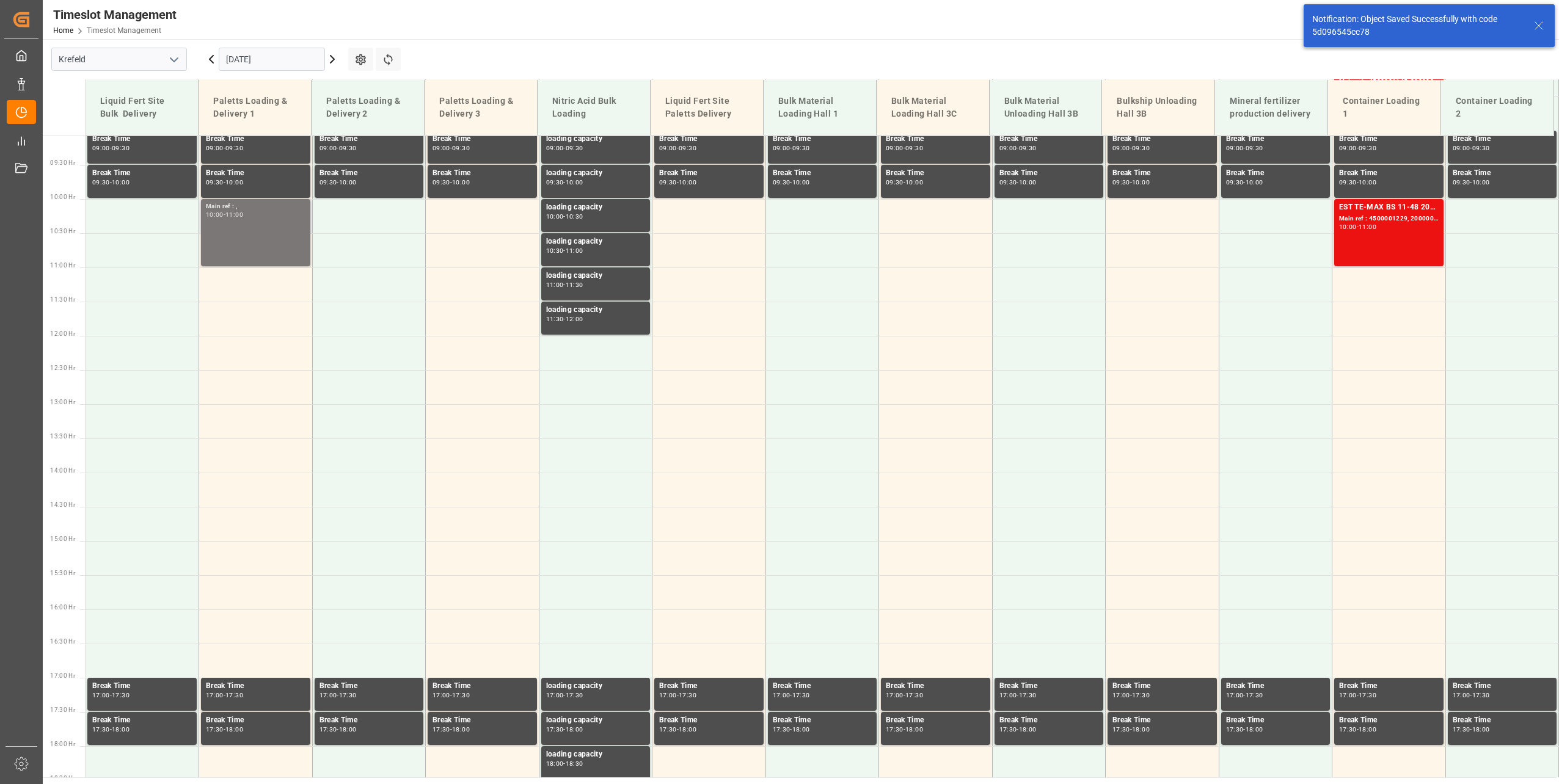
click at [244, 237] on div "Main ref : , 10:00 - 11:00" at bounding box center [255, 233] width 99 height 63
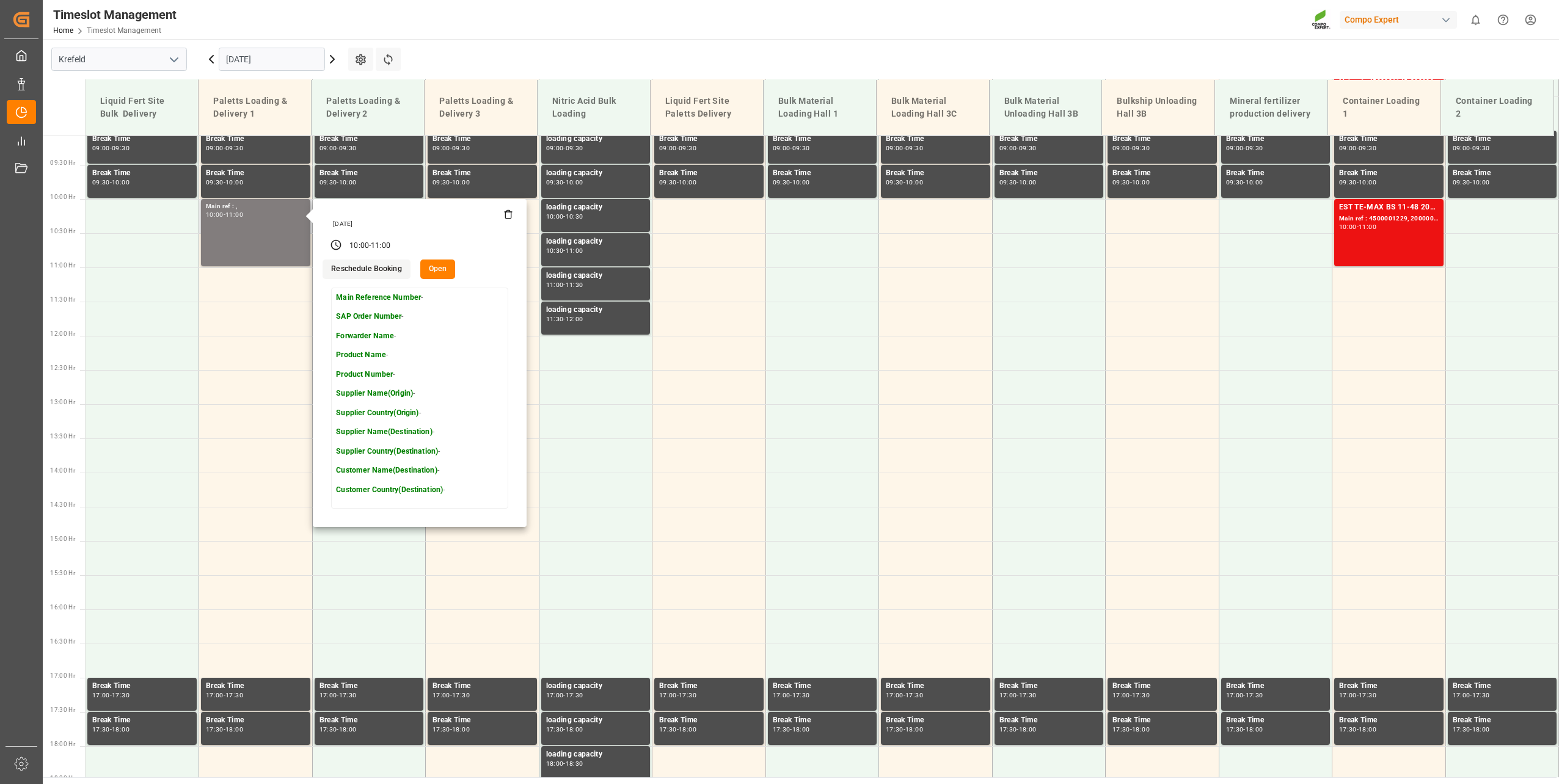
click at [433, 267] on button "Open" at bounding box center [438, 270] width 35 height 19
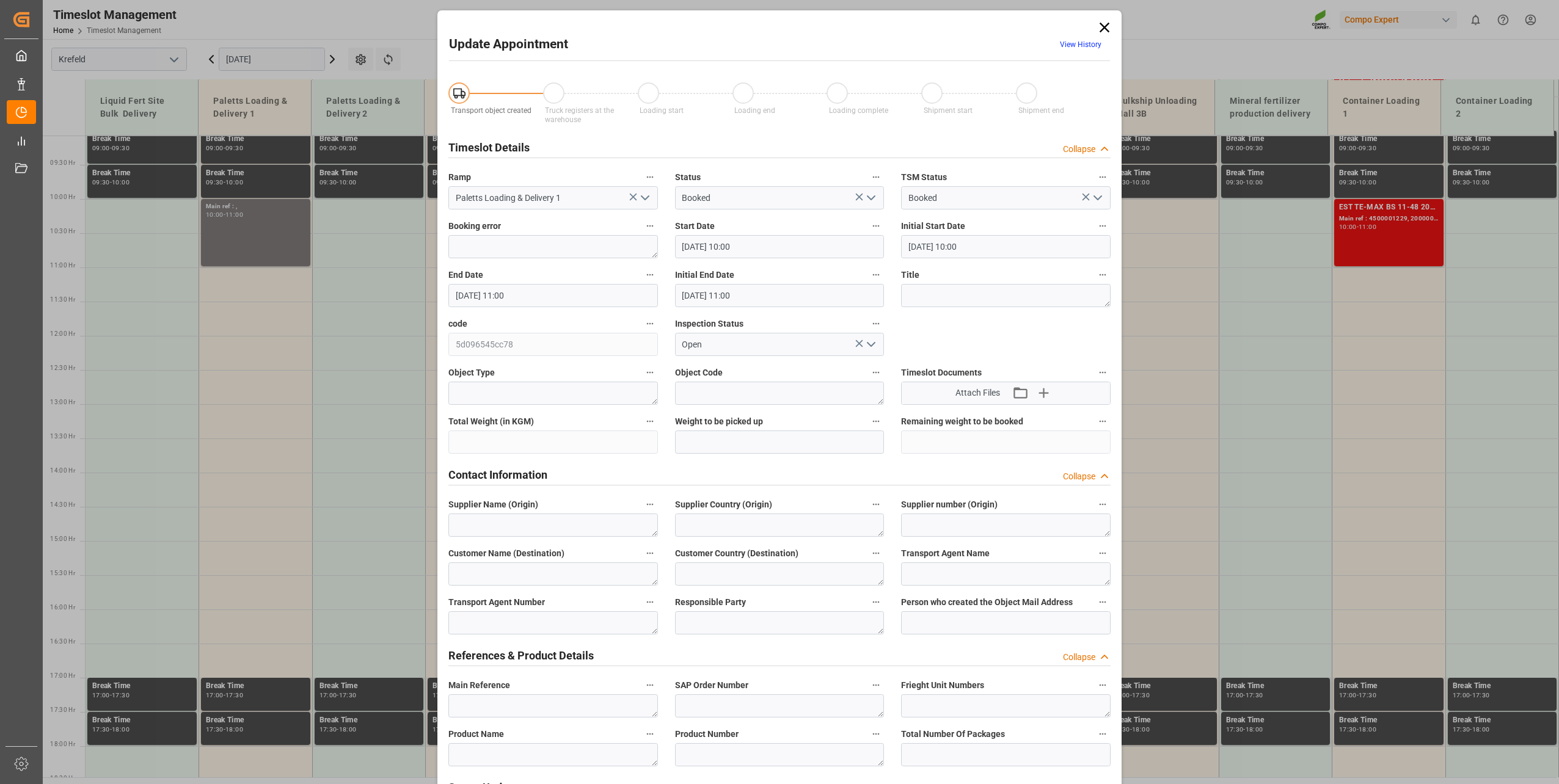
type input "[DATE] 10:00"
type input "[DATE] 11:00"
type input "[DATE] 08:29"
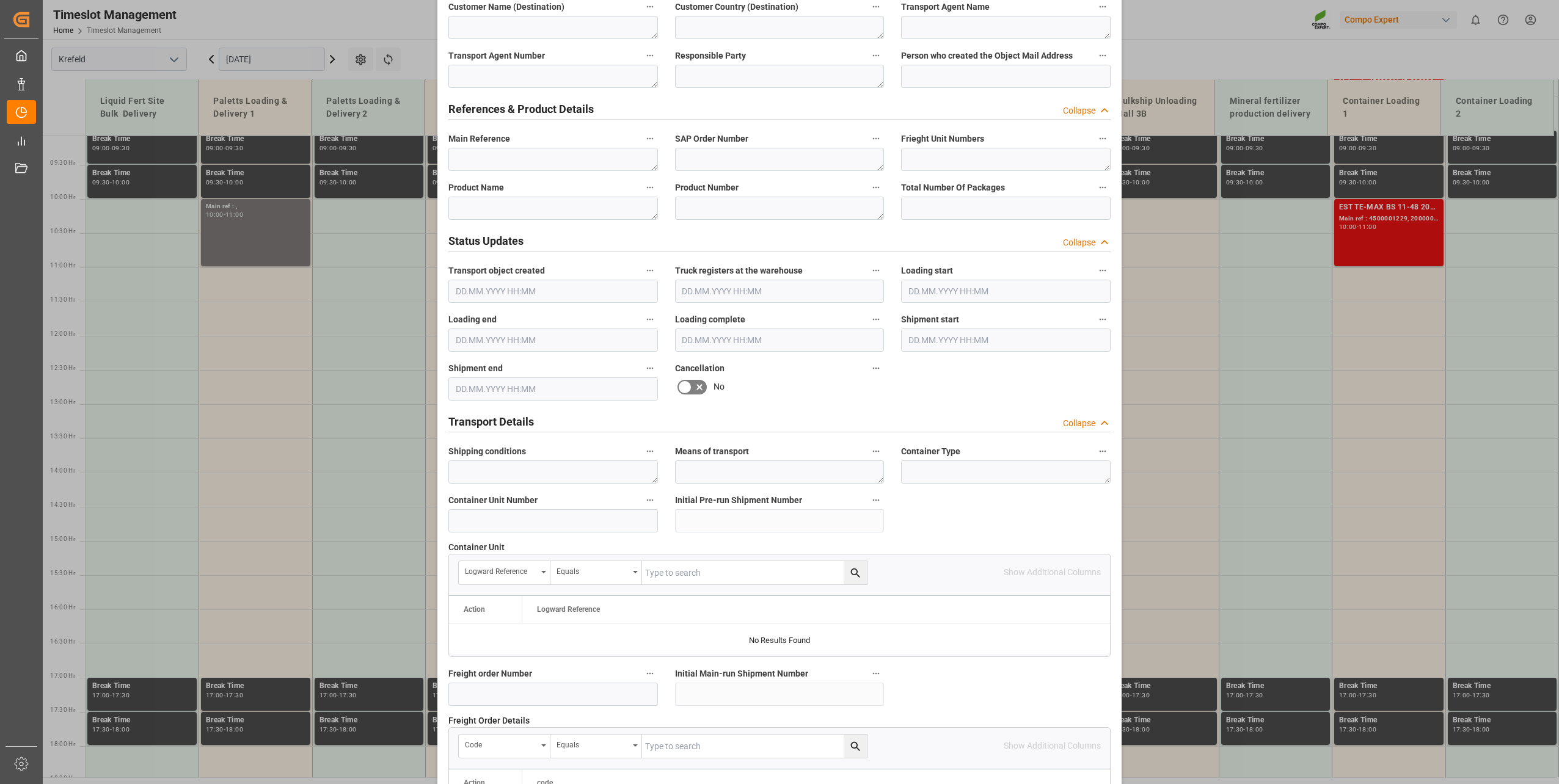
scroll to position [546, 0]
click at [537, 213] on textarea at bounding box center [553, 209] width 210 height 23
paste textarea "450000837"
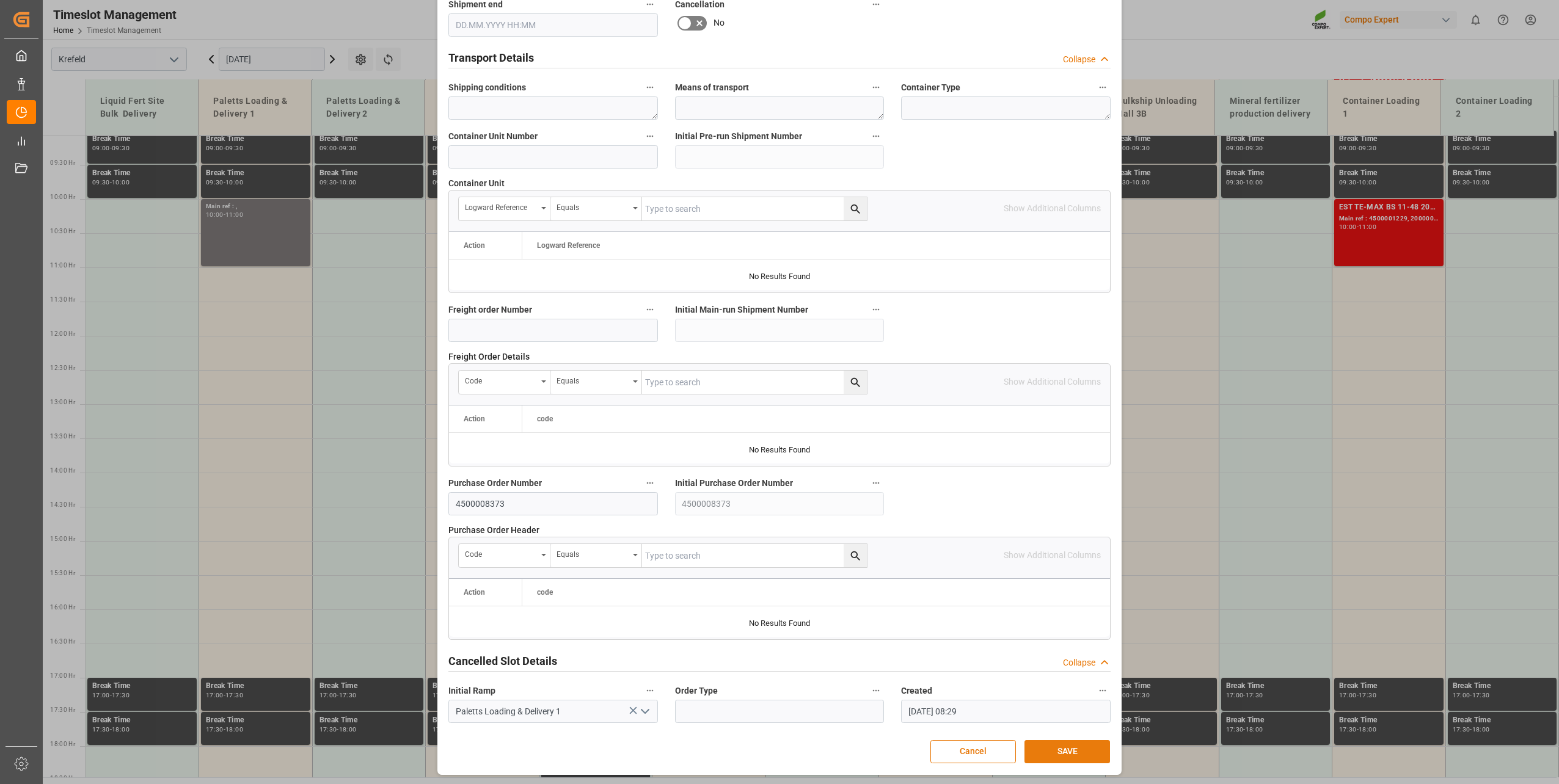
type textarea "450000837"
click at [1073, 564] on button "SAVE" at bounding box center [1067, 752] width 86 height 23
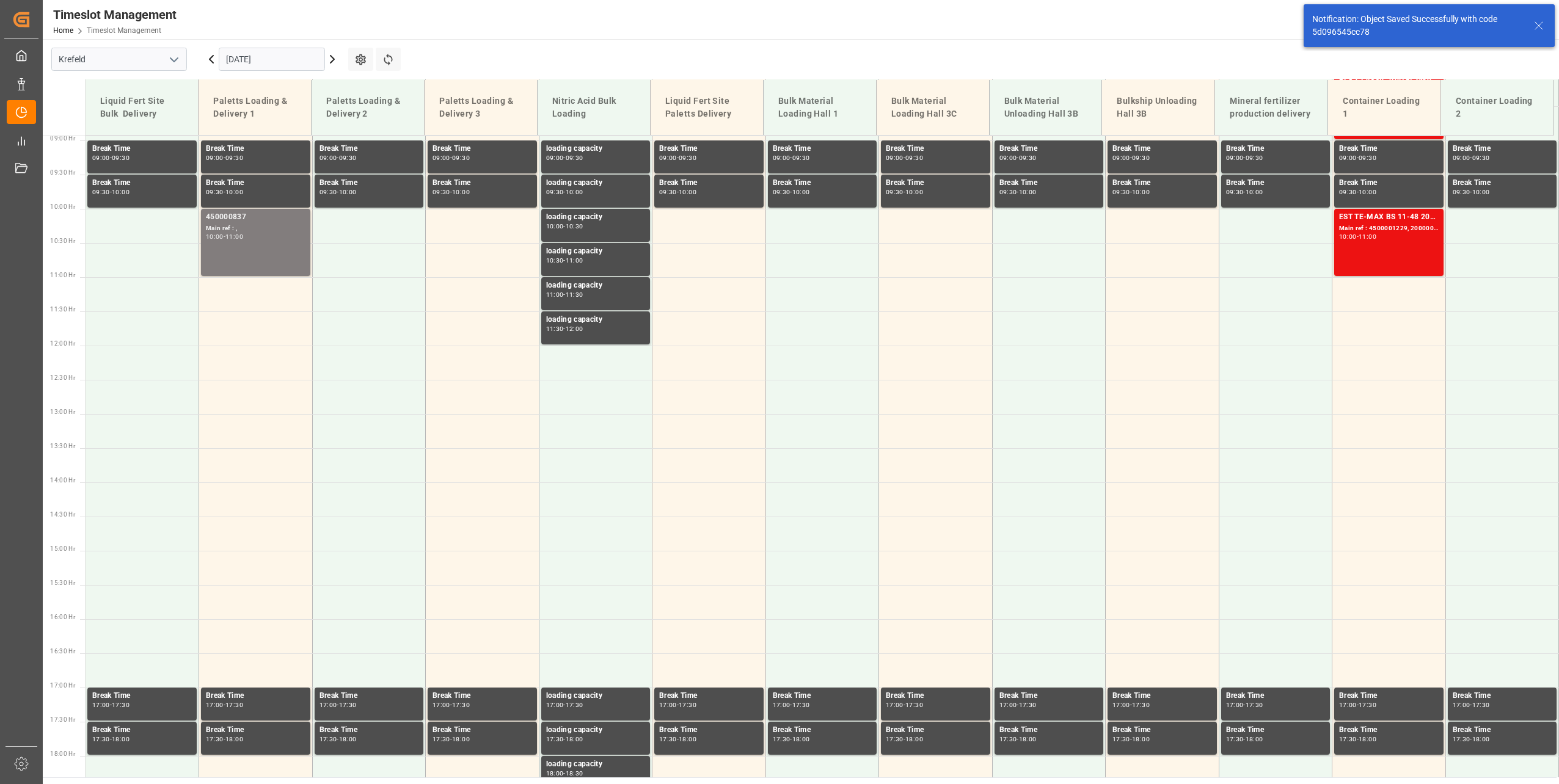
scroll to position [620, 0]
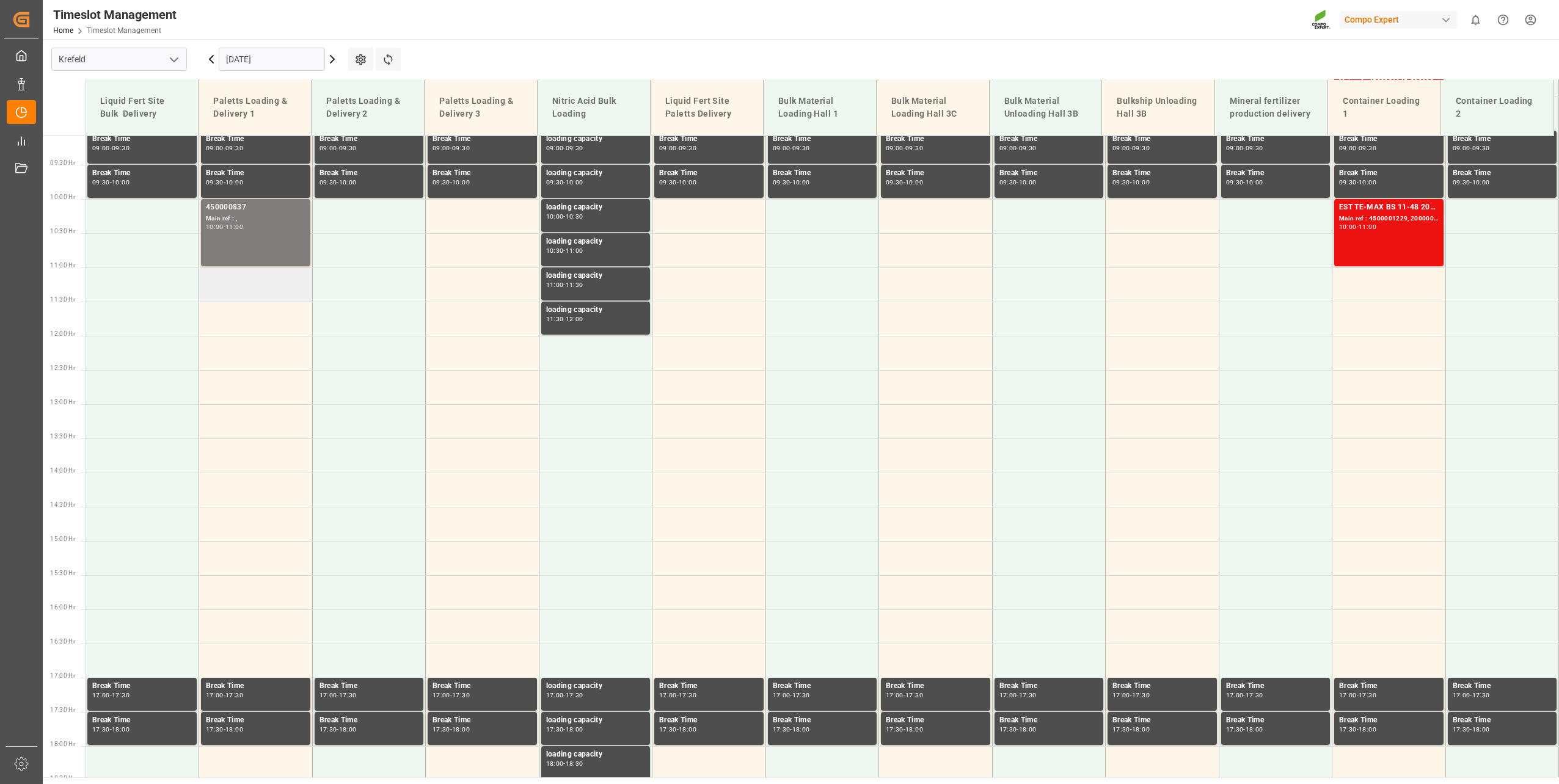
click at [233, 285] on td at bounding box center [256, 284] width 114 height 34
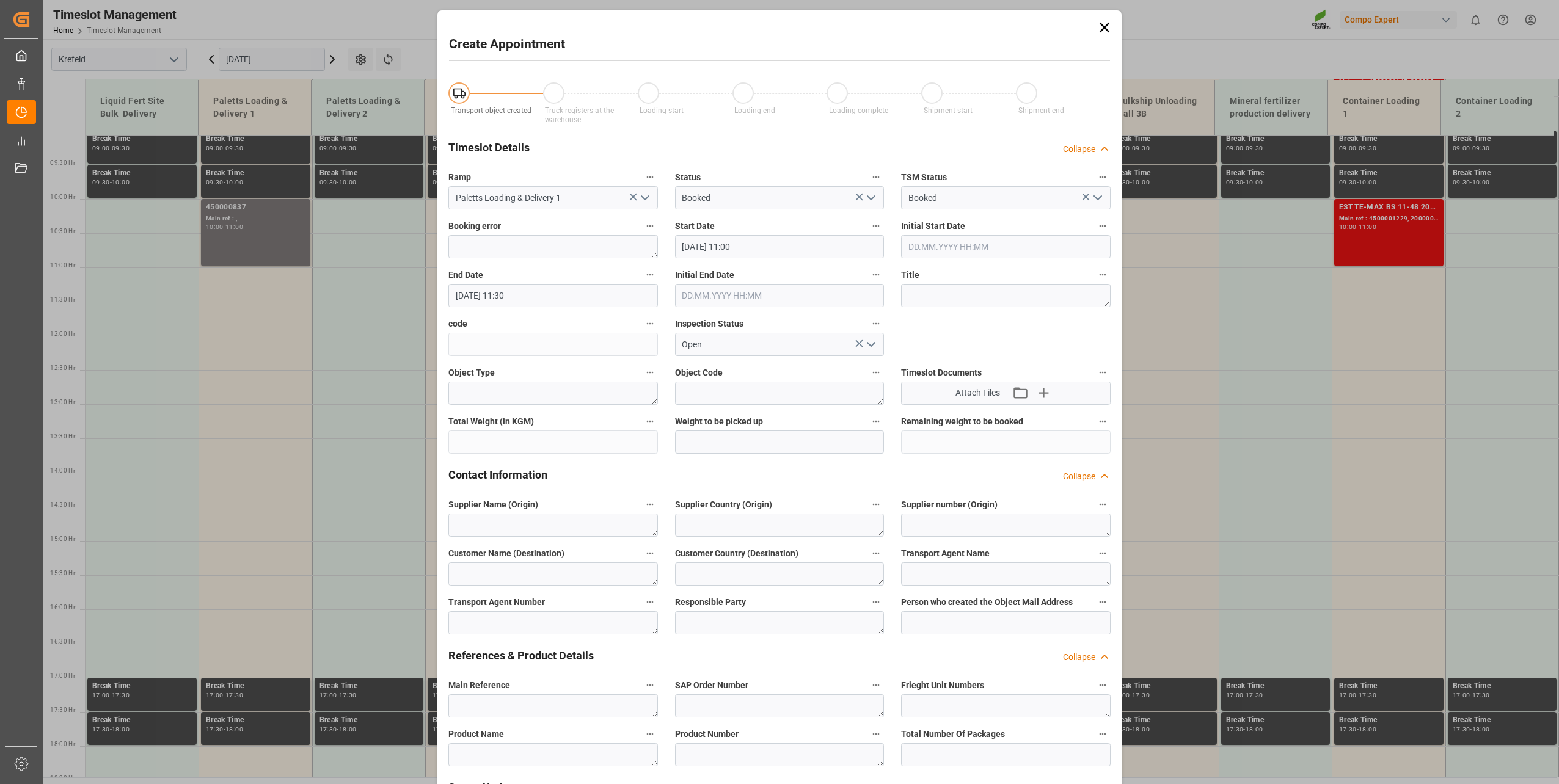
type input "[DATE] 11:00"
type input "[DATE] 11:30"
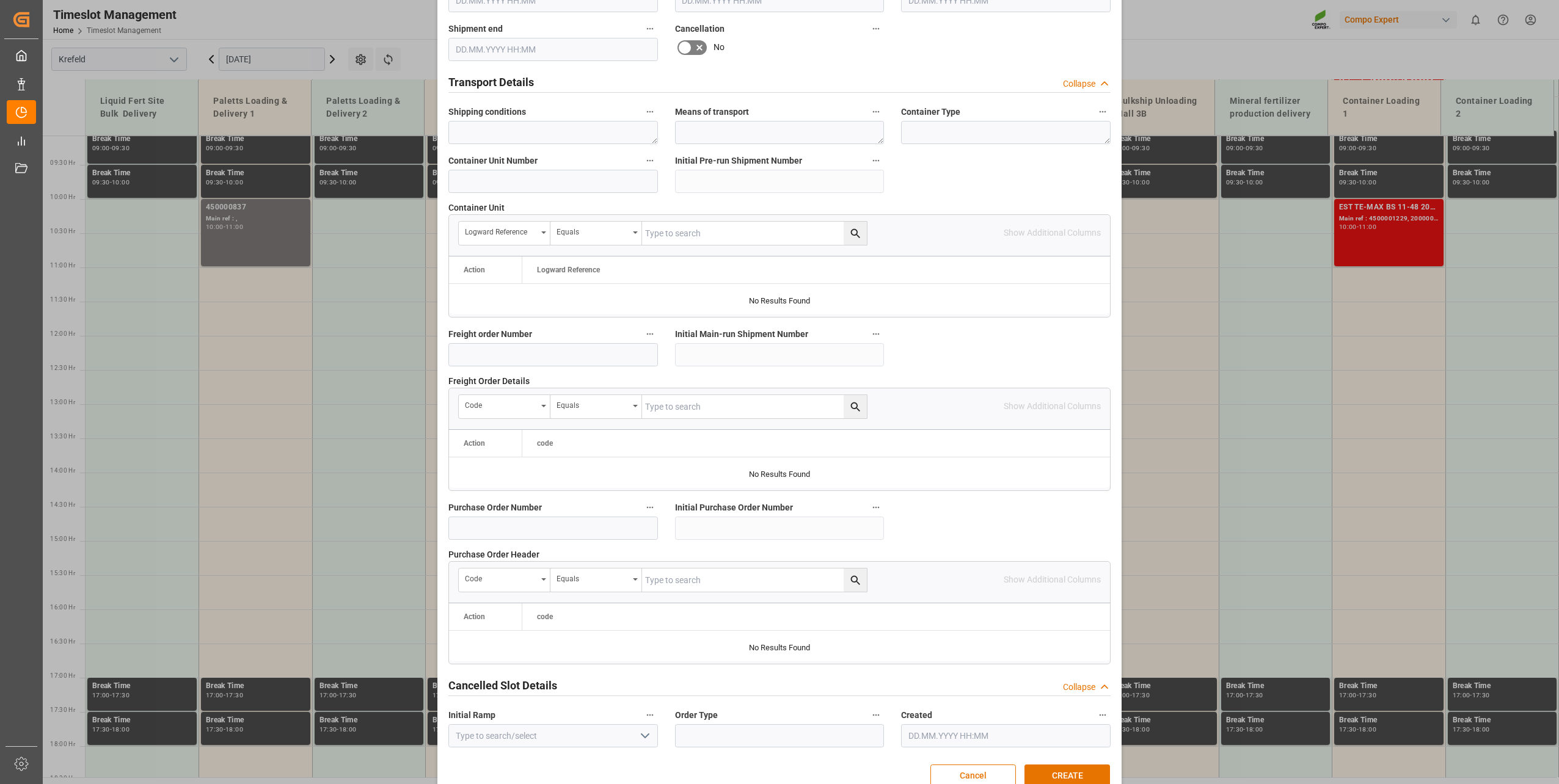
scroll to position [878, 0]
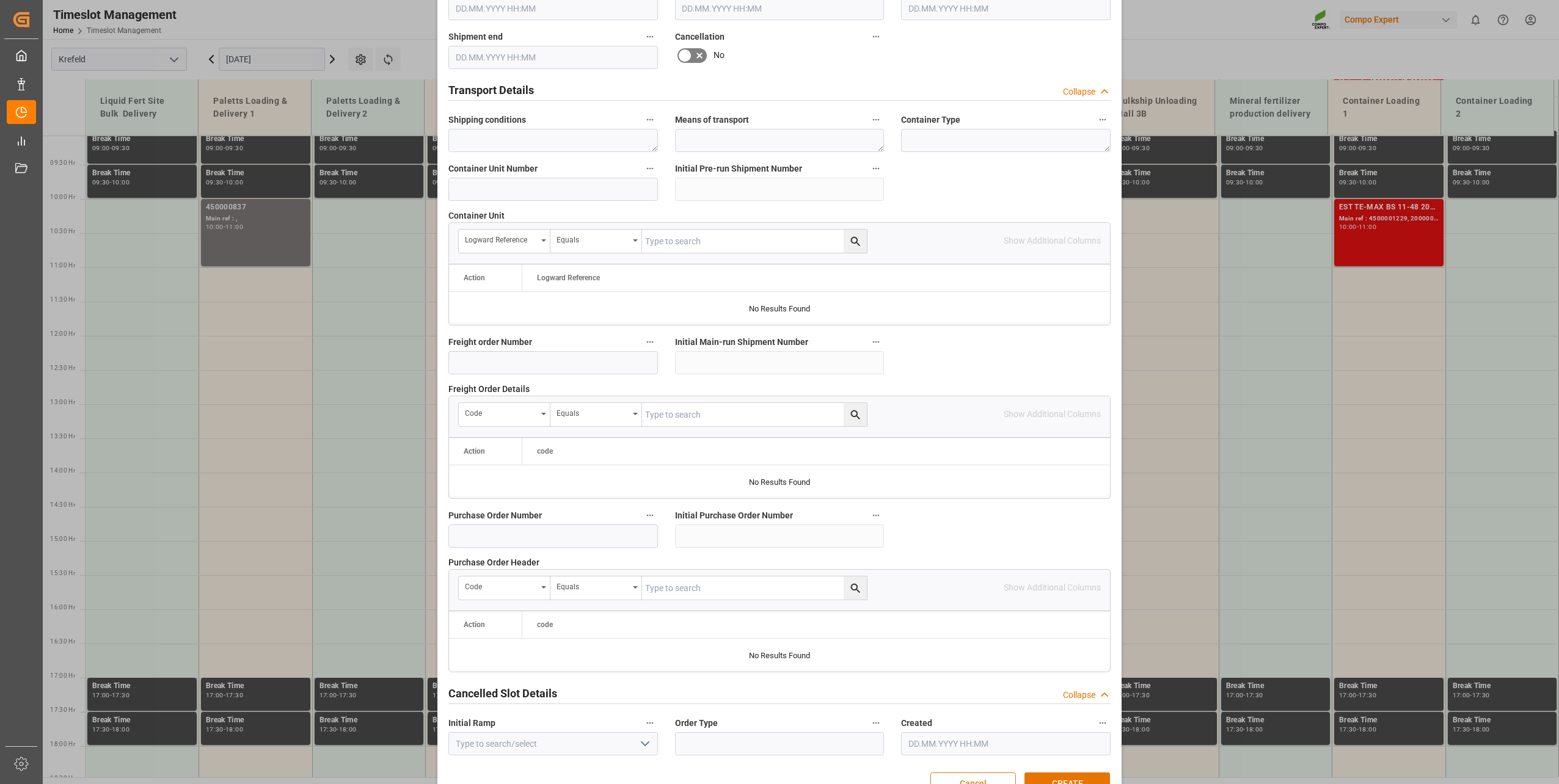
click at [977, 564] on button "Cancel" at bounding box center [973, 784] width 86 height 23
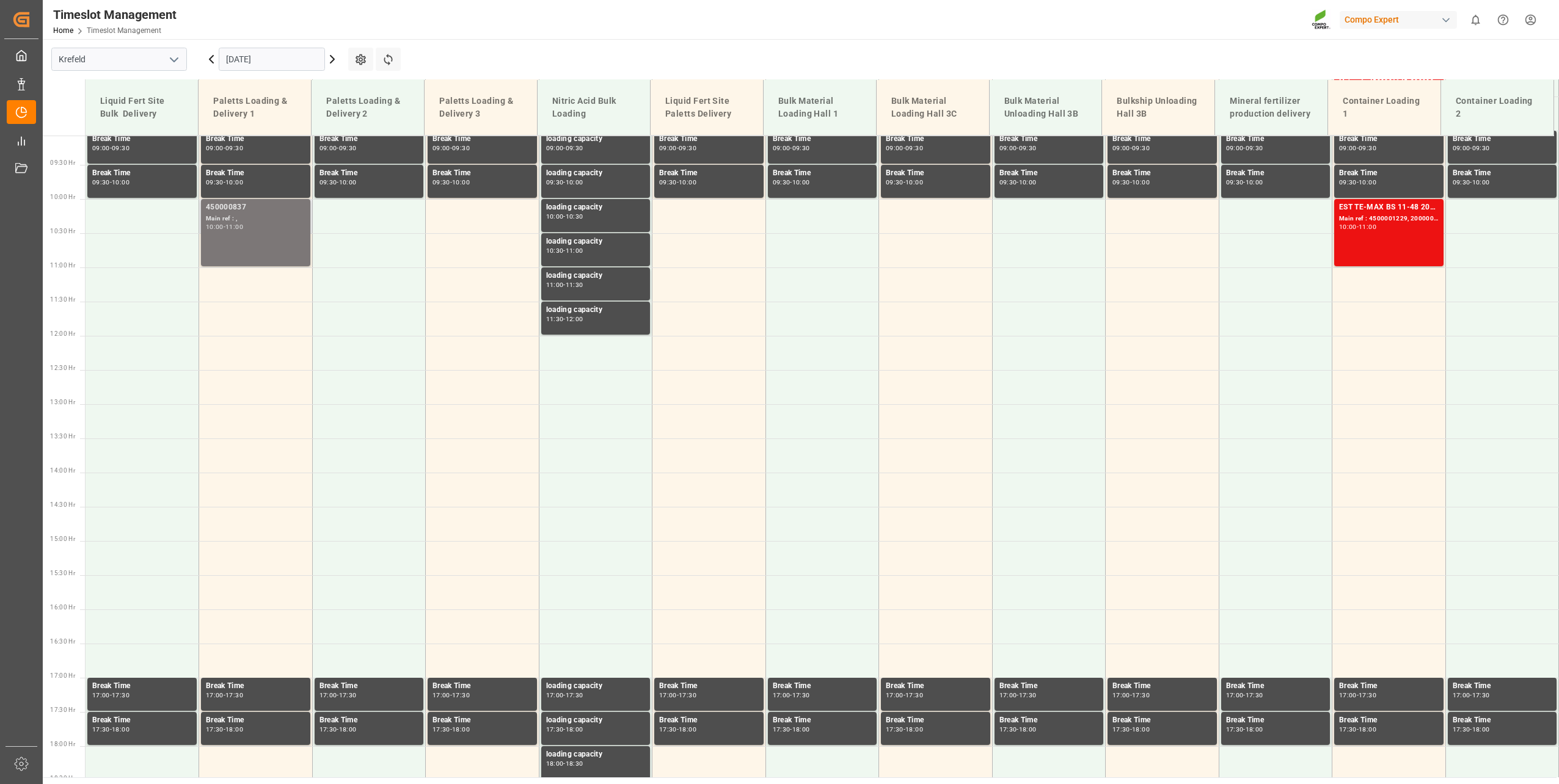
click at [243, 224] on div "11:00" at bounding box center [233, 227] width 17 height 6
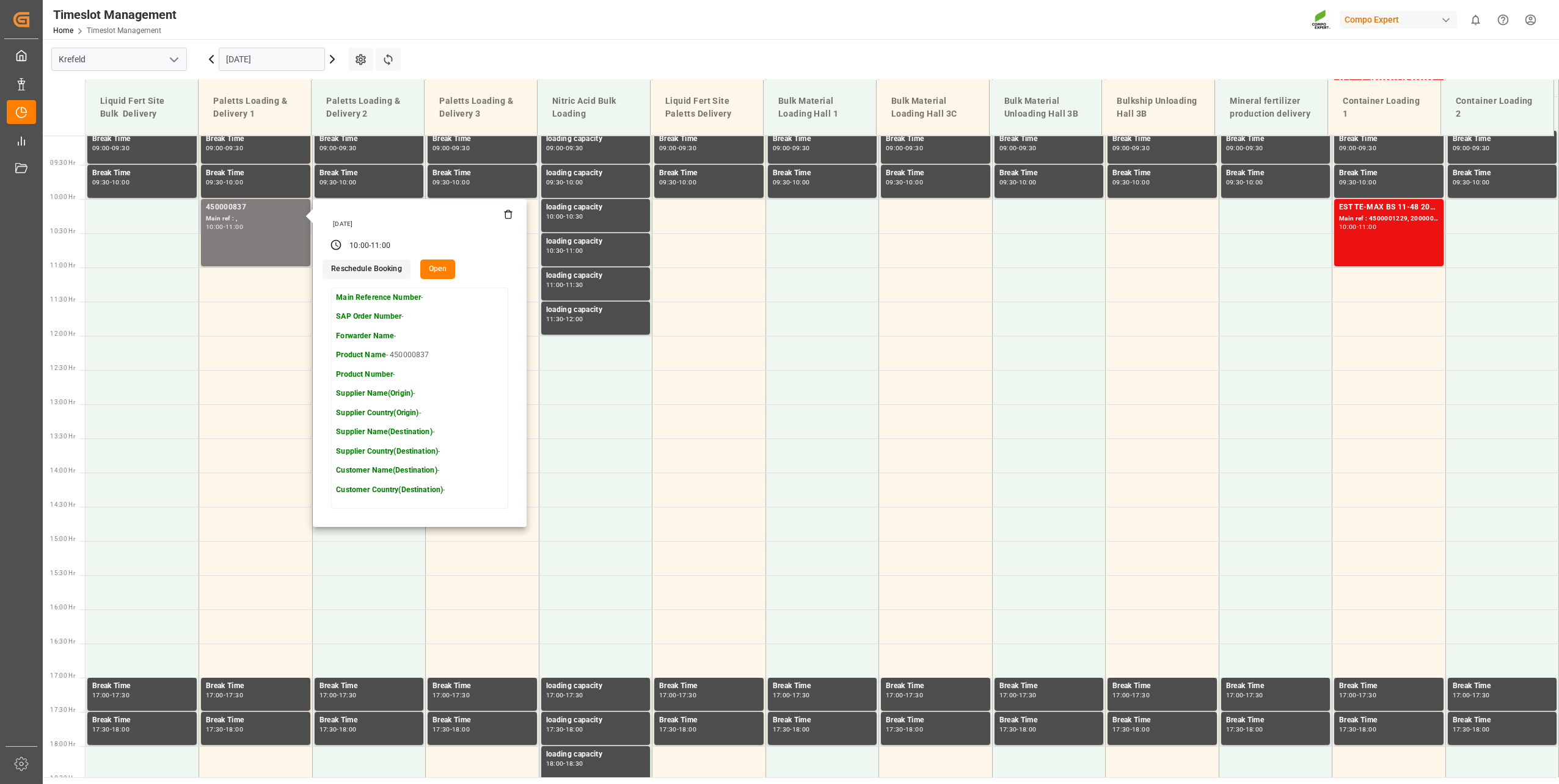
click at [435, 269] on button "Open" at bounding box center [438, 270] width 35 height 19
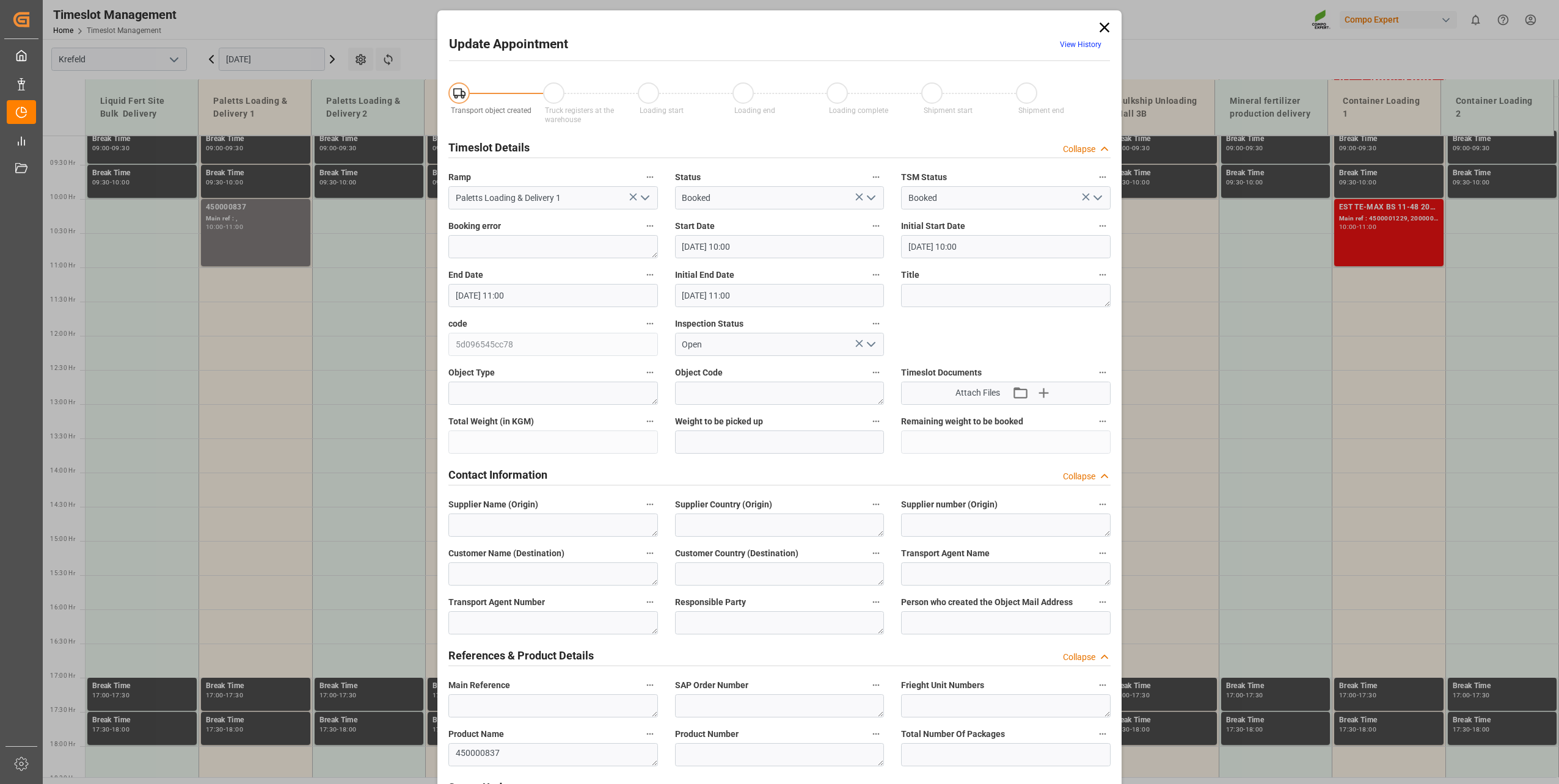
type input "[DATE] 10:00"
type input "[DATE] 11:00"
type input "[DATE] 08:29"
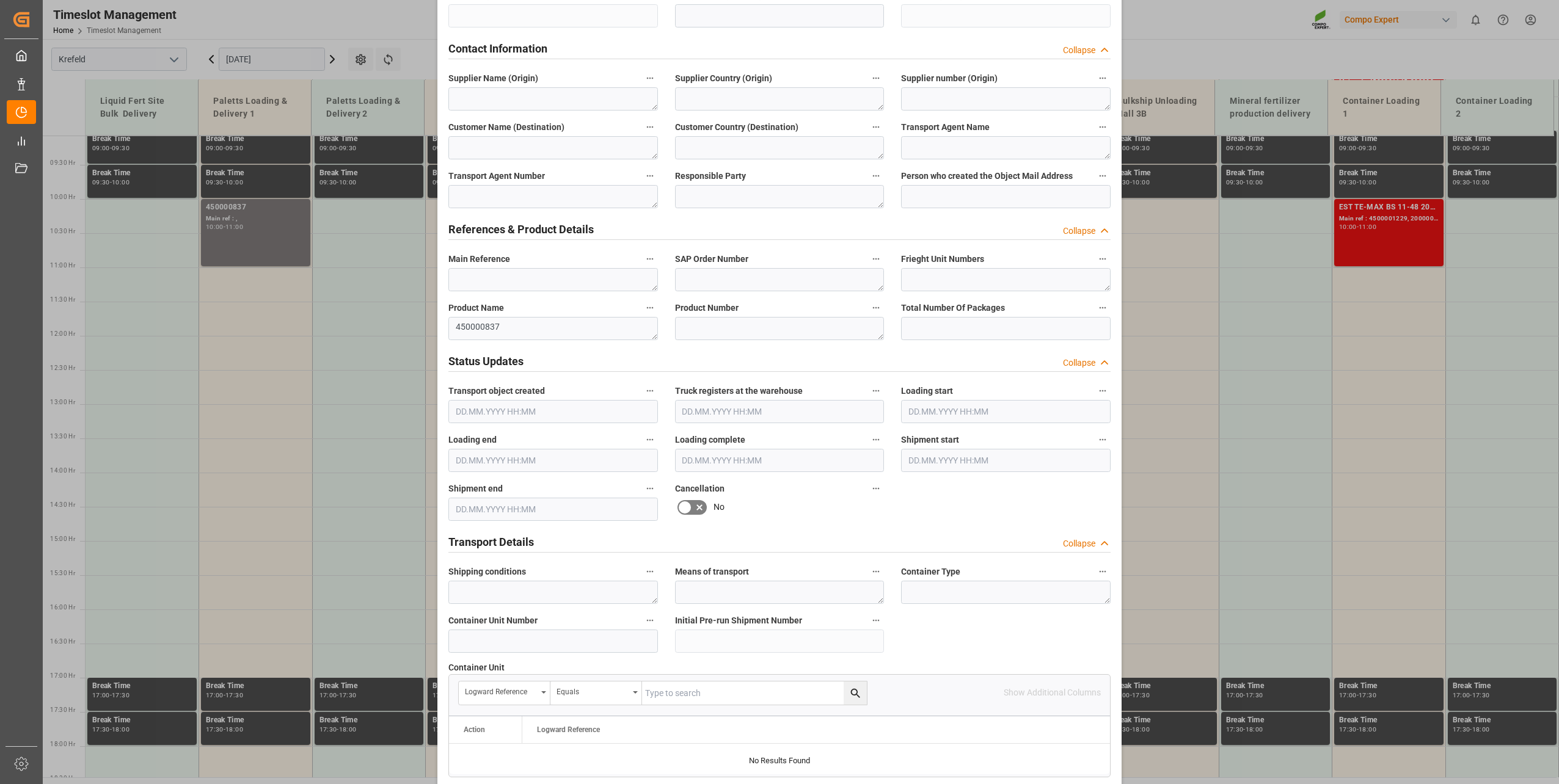
scroll to position [427, 0]
click at [499, 329] on textarea "450000837" at bounding box center [553, 328] width 210 height 23
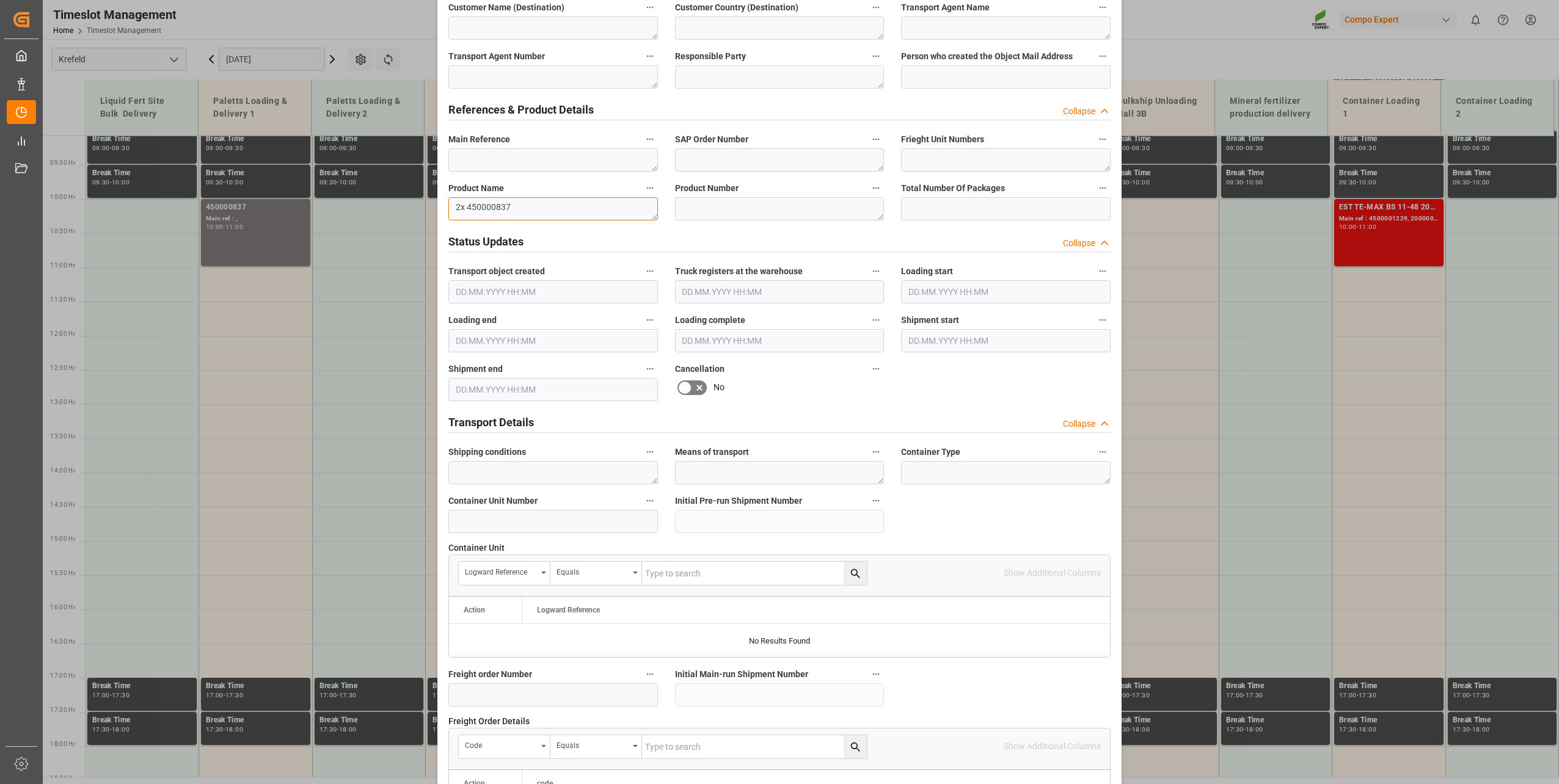
scroll to position [545, 0]
click at [548, 212] on textarea "2x 450000837" at bounding box center [553, 210] width 210 height 23
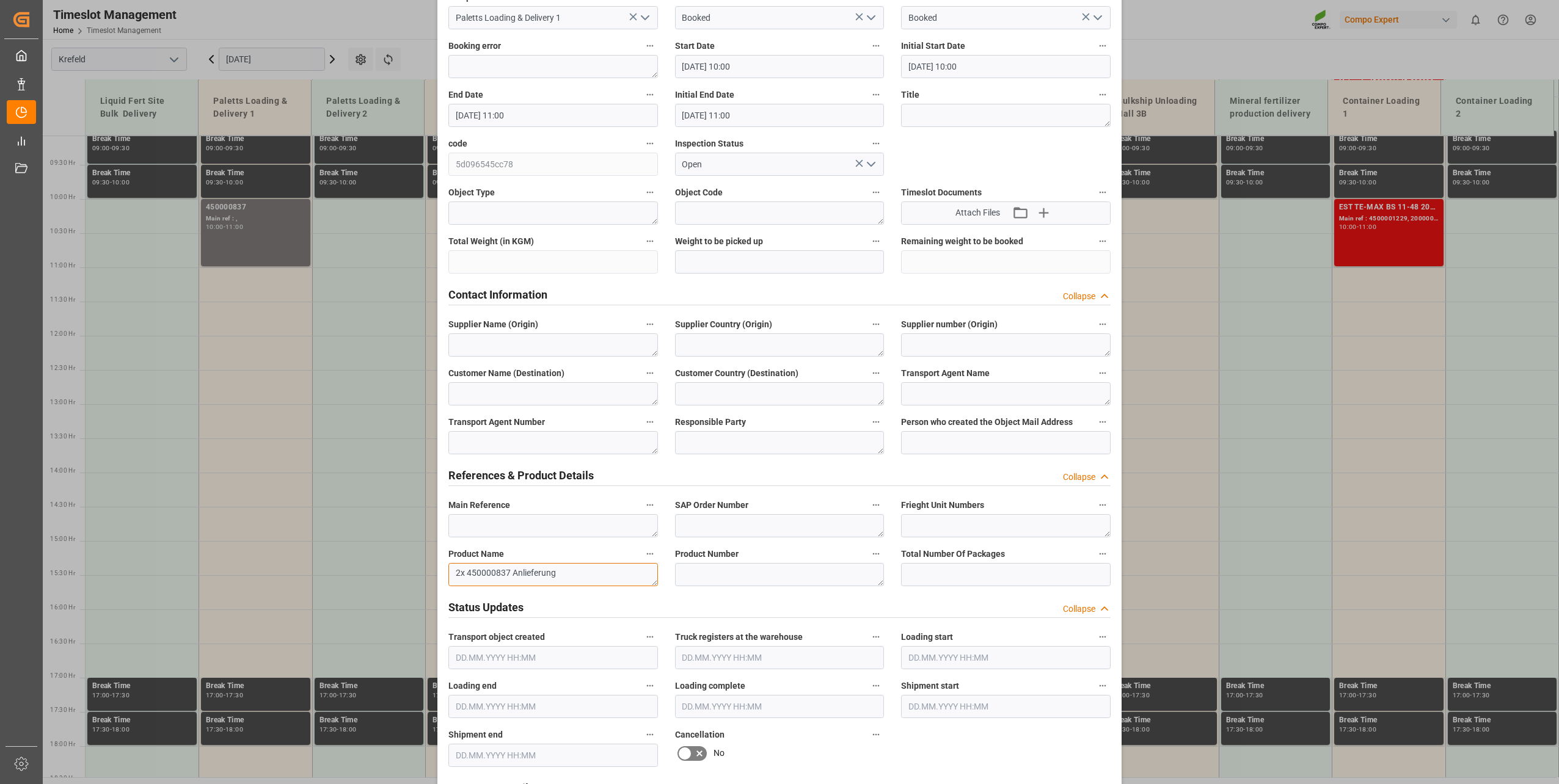
scroll to position [179, 0]
type textarea "2x 450000837 Anlieferung"
click at [558, 118] on input "[DATE] 11:00" at bounding box center [553, 117] width 210 height 23
click at [488, 217] on span "7" at bounding box center [486, 213] width 5 height 8
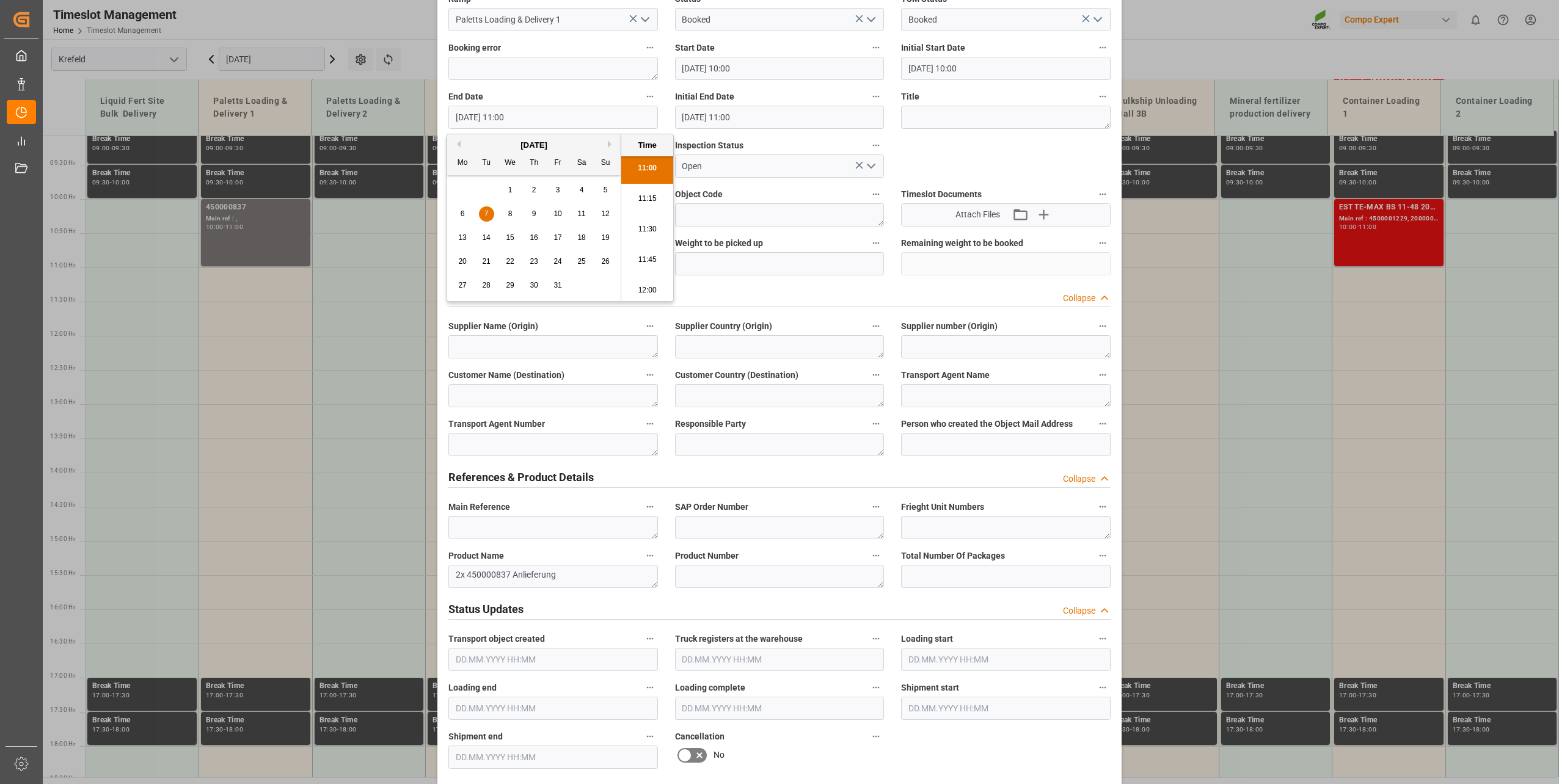
scroll to position [1347, 0]
click at [648, 282] on li "12:00" at bounding box center [647, 289] width 52 height 30
type input "[DATE] 12:00"
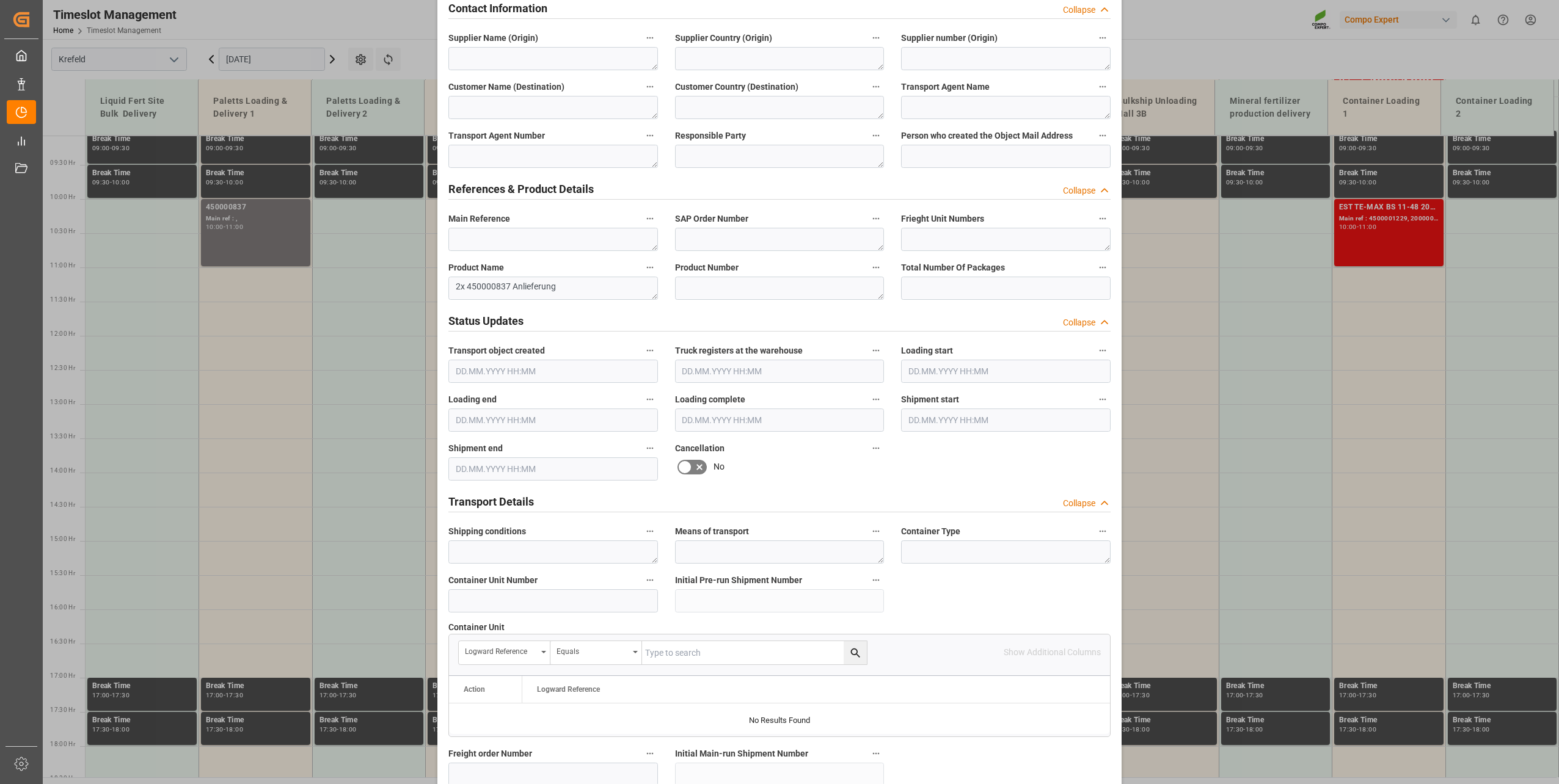
scroll to position [910, 0]
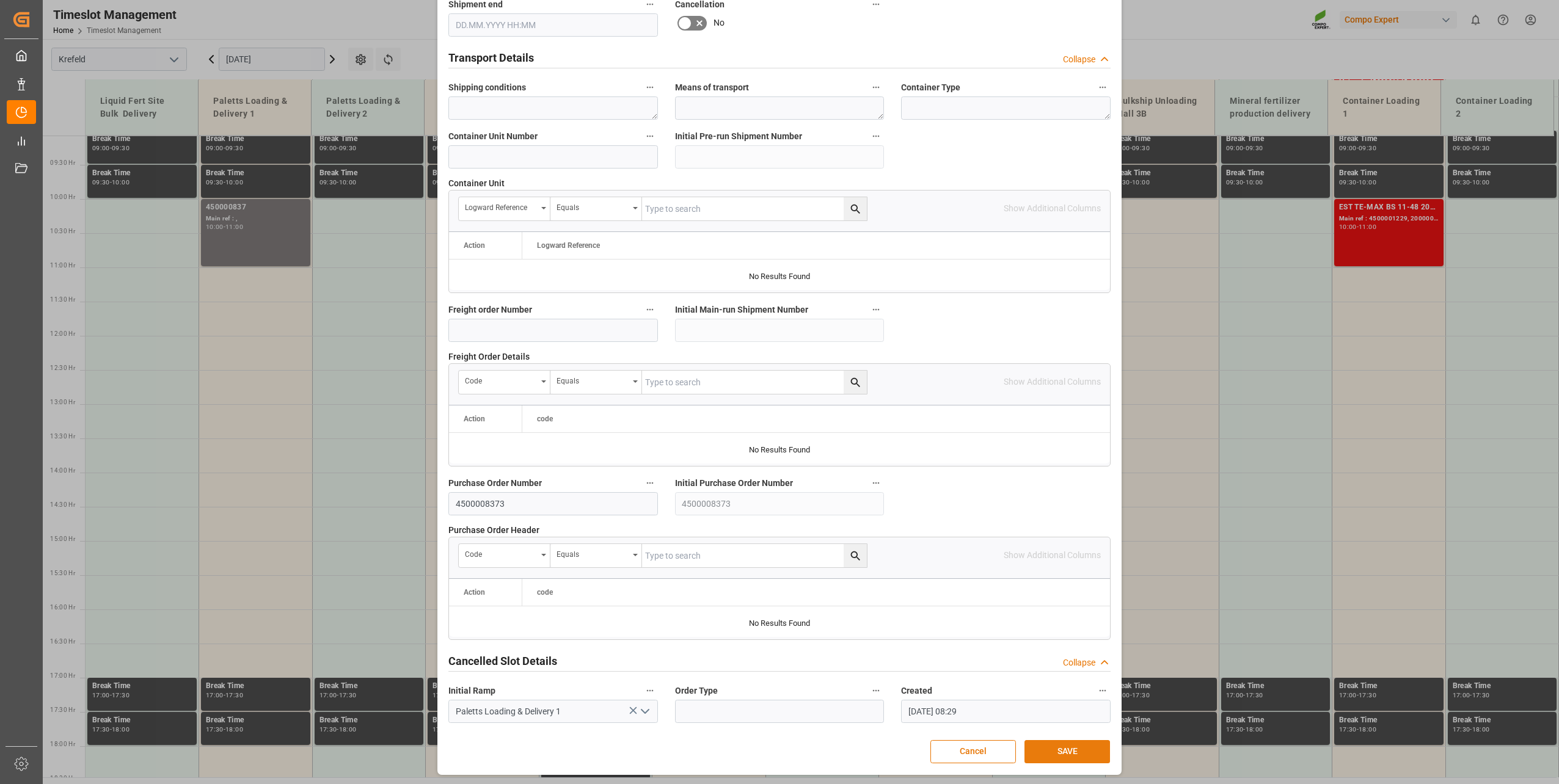
click at [1060, 564] on button "SAVE" at bounding box center [1067, 752] width 86 height 23
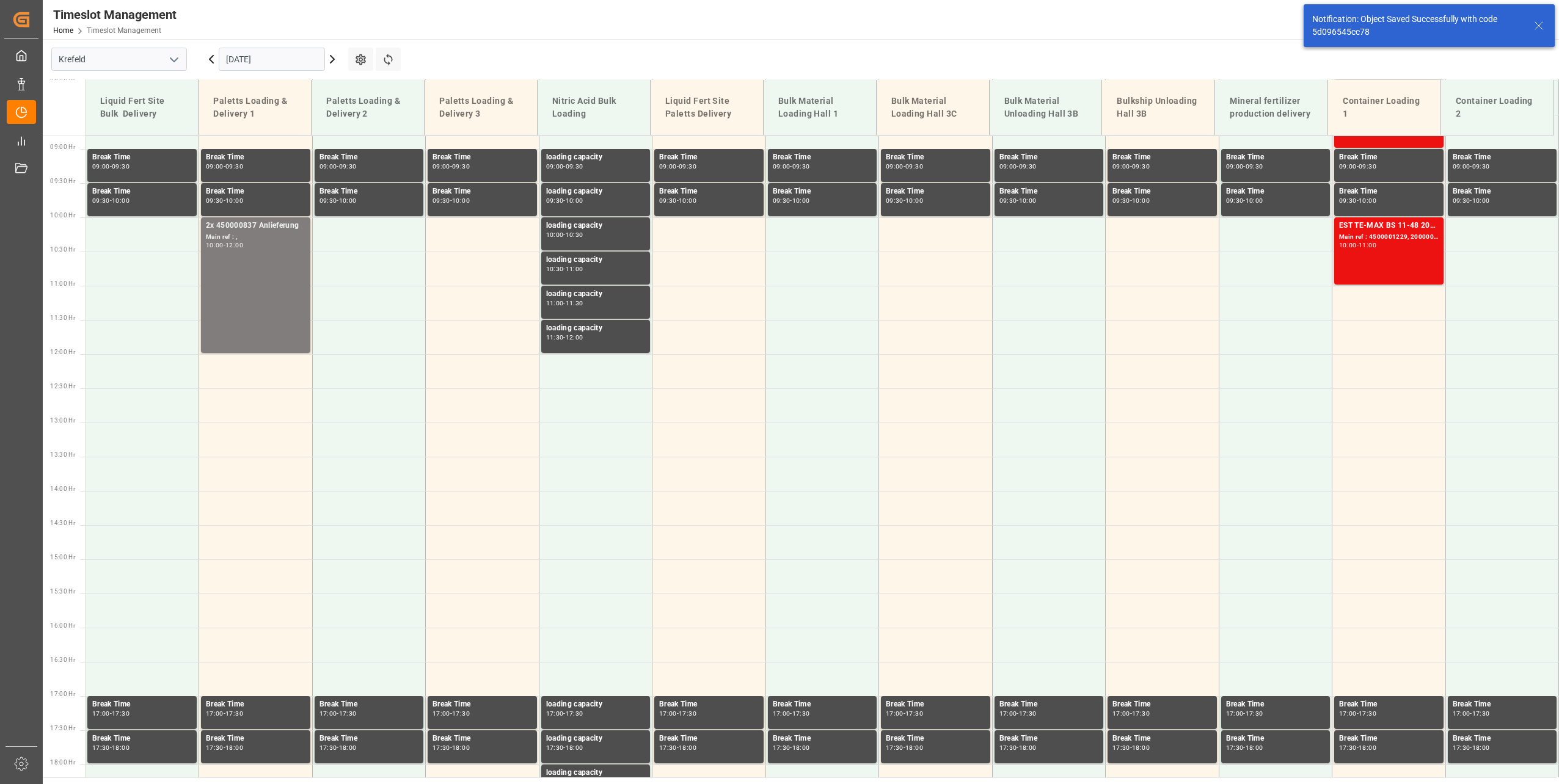
scroll to position [620, 0]
